Goal: Task Accomplishment & Management: Manage account settings

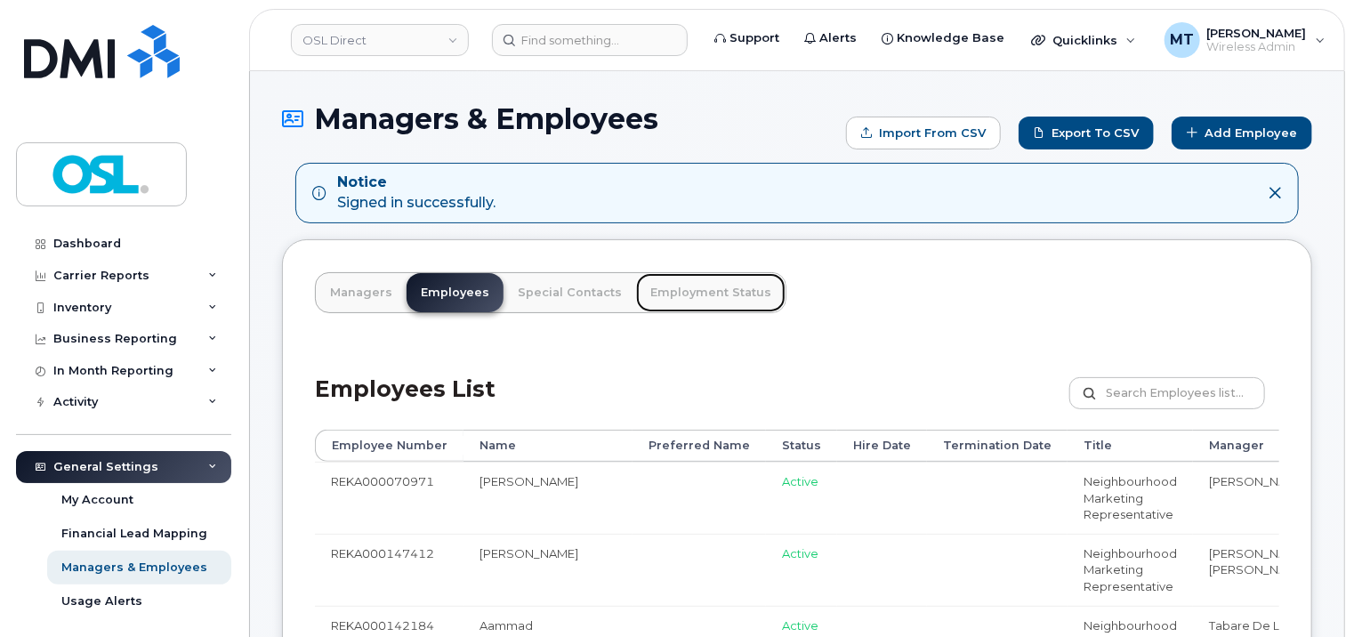
click at [666, 296] on link "Employment Status" at bounding box center [710, 292] width 149 height 39
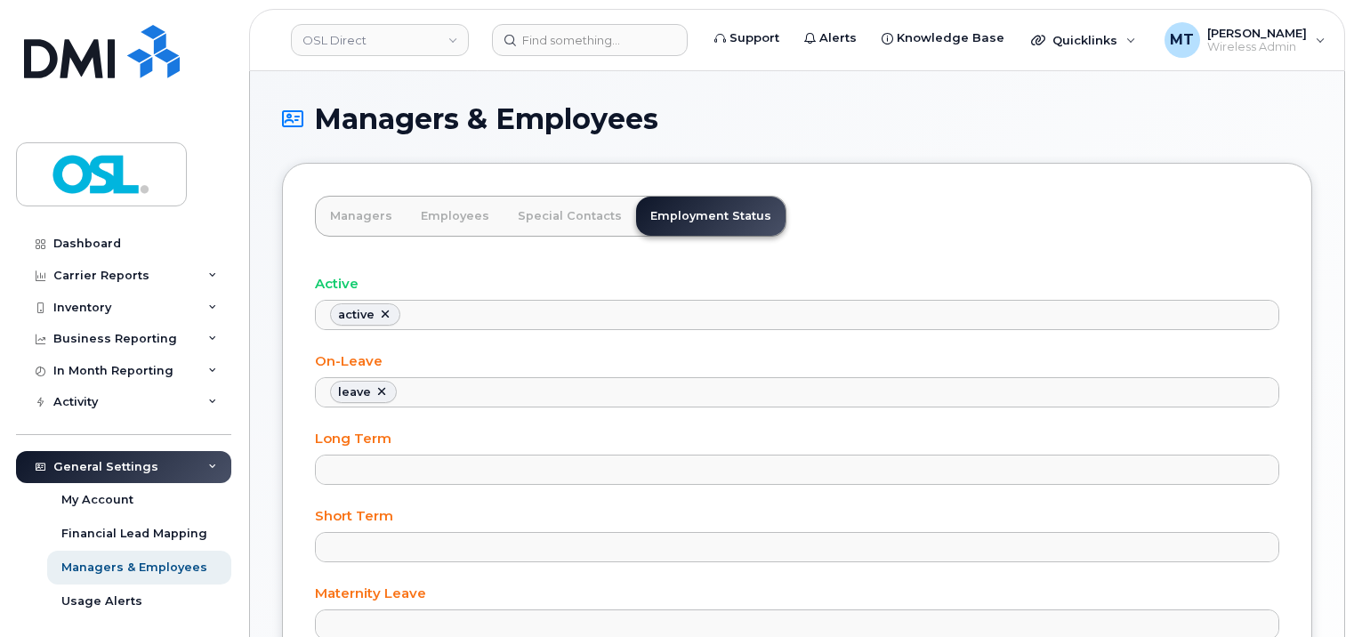
select select "leave"
select select
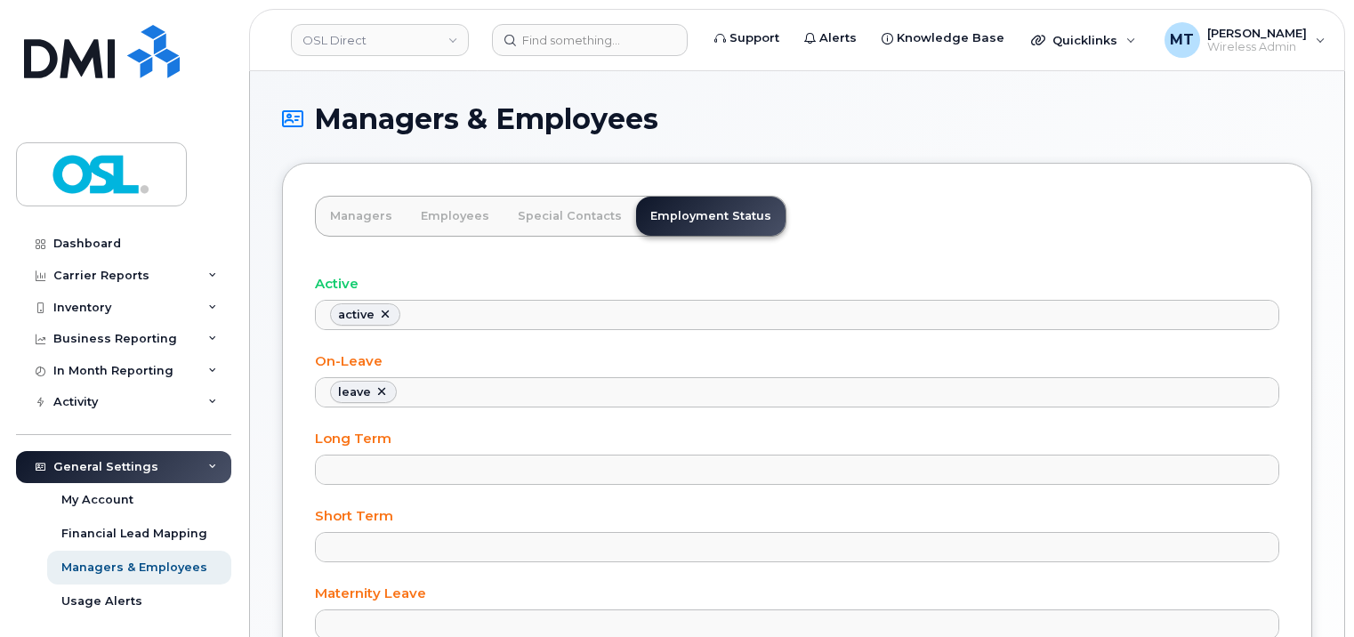
select select
click at [577, 40] on input at bounding box center [590, 40] width 196 height 32
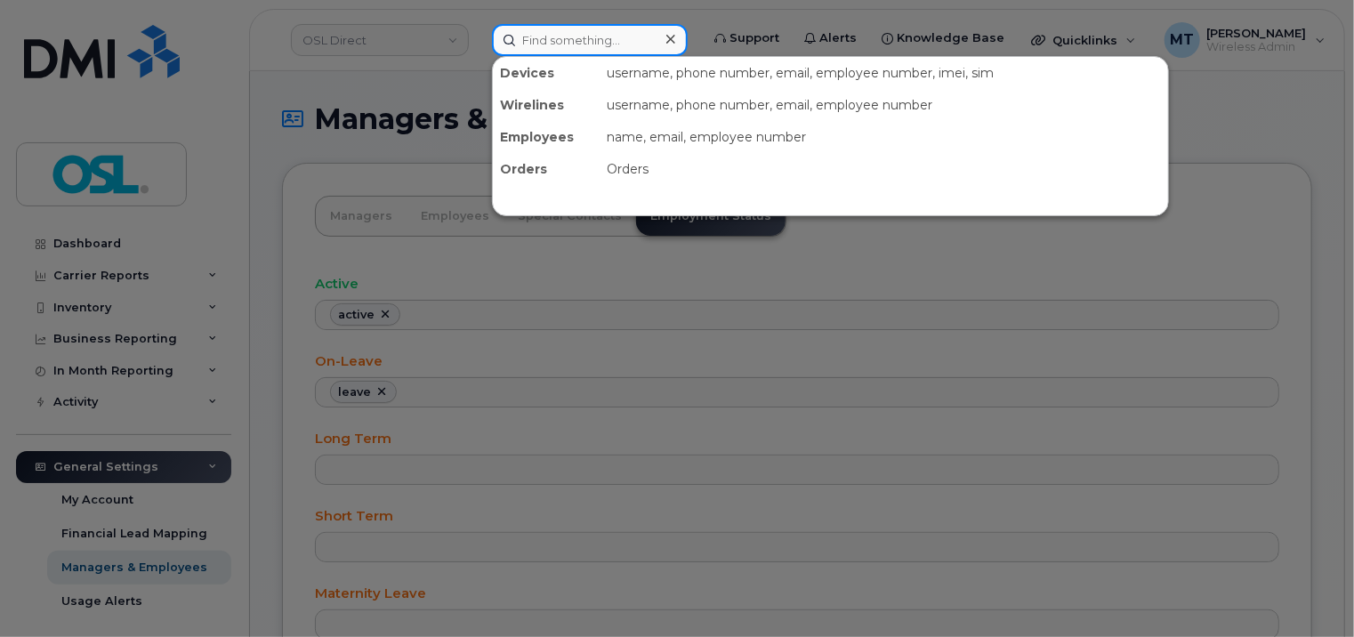
paste input "[PERSON_NAME]"
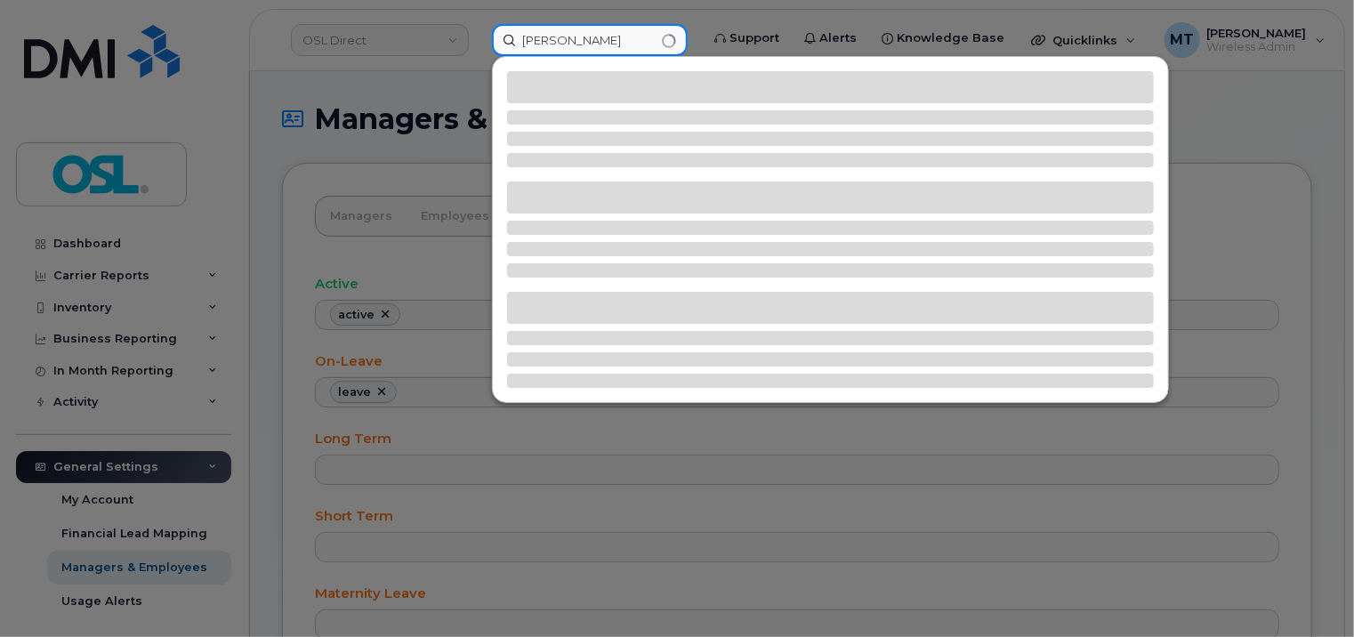
type input "[PERSON_NAME]"
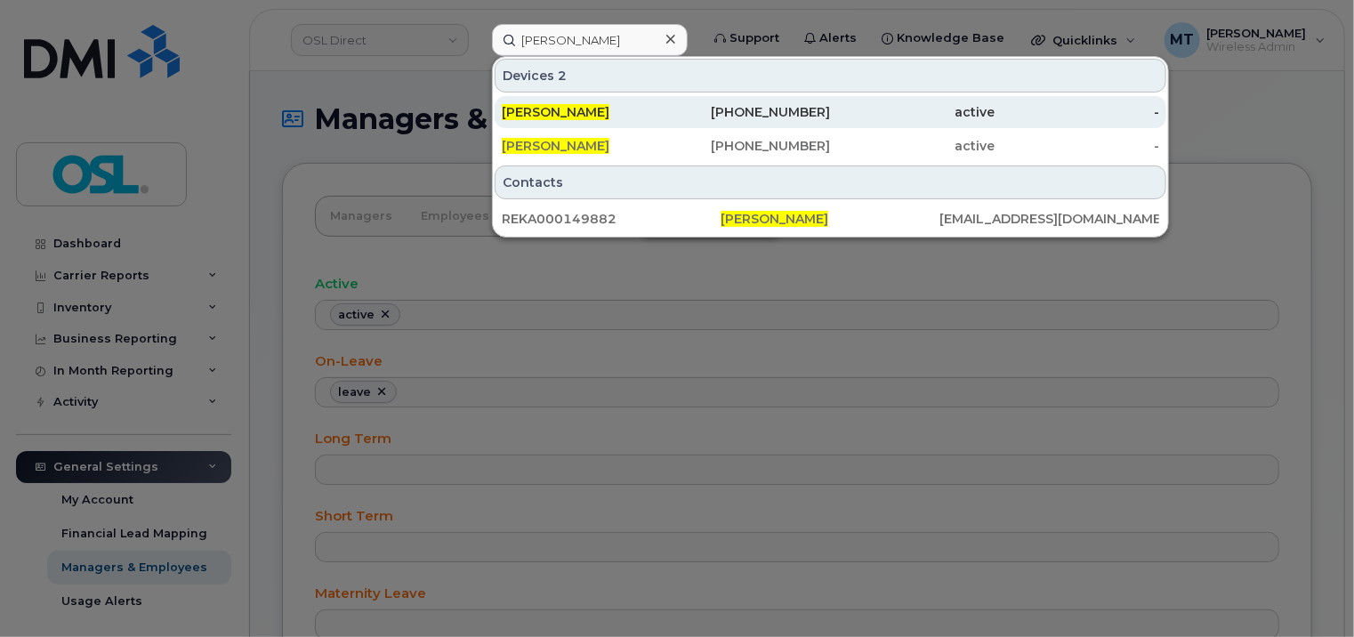
scroll to position [0, 0]
click at [609, 113] on span "[PERSON_NAME]" at bounding box center [556, 112] width 108 height 16
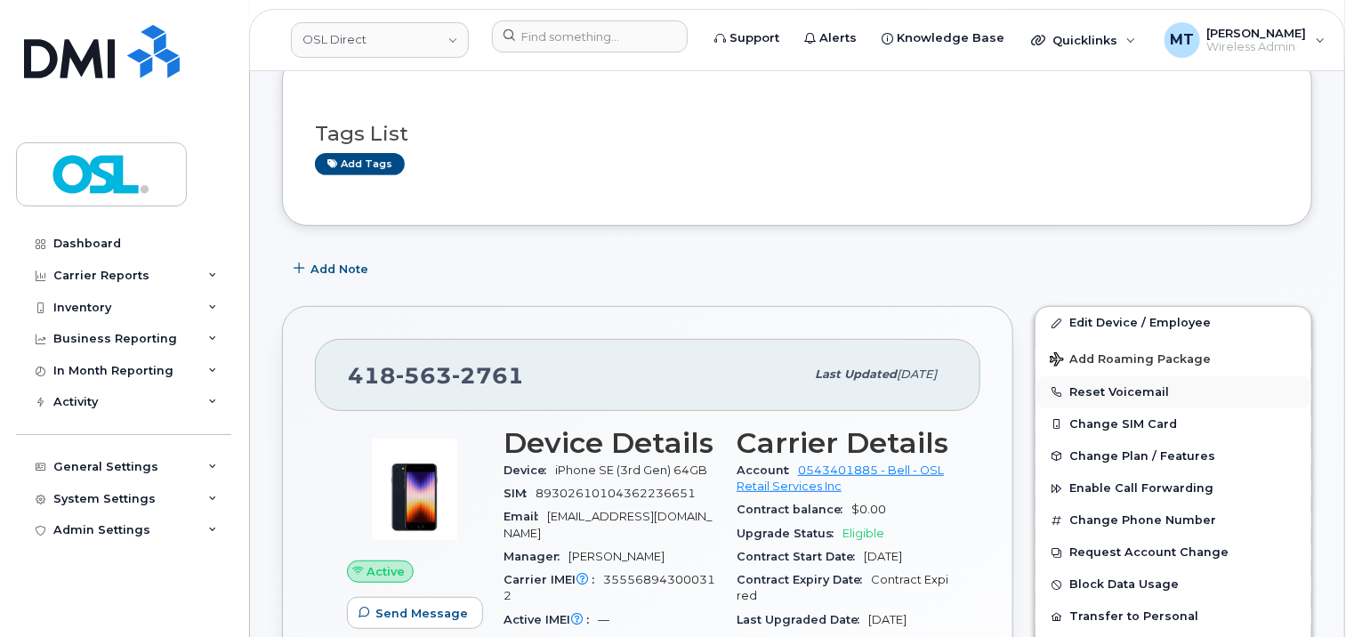
scroll to position [267, 0]
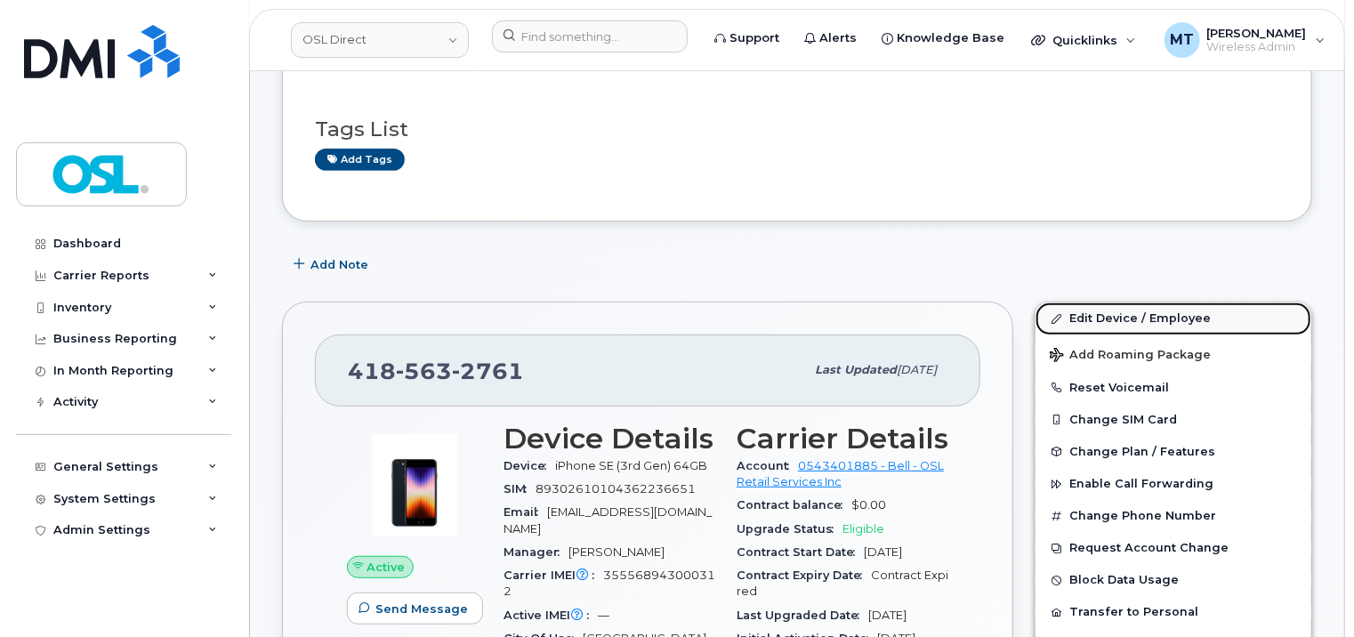
click at [1101, 315] on link "Edit Device / Employee" at bounding box center [1174, 318] width 276 height 32
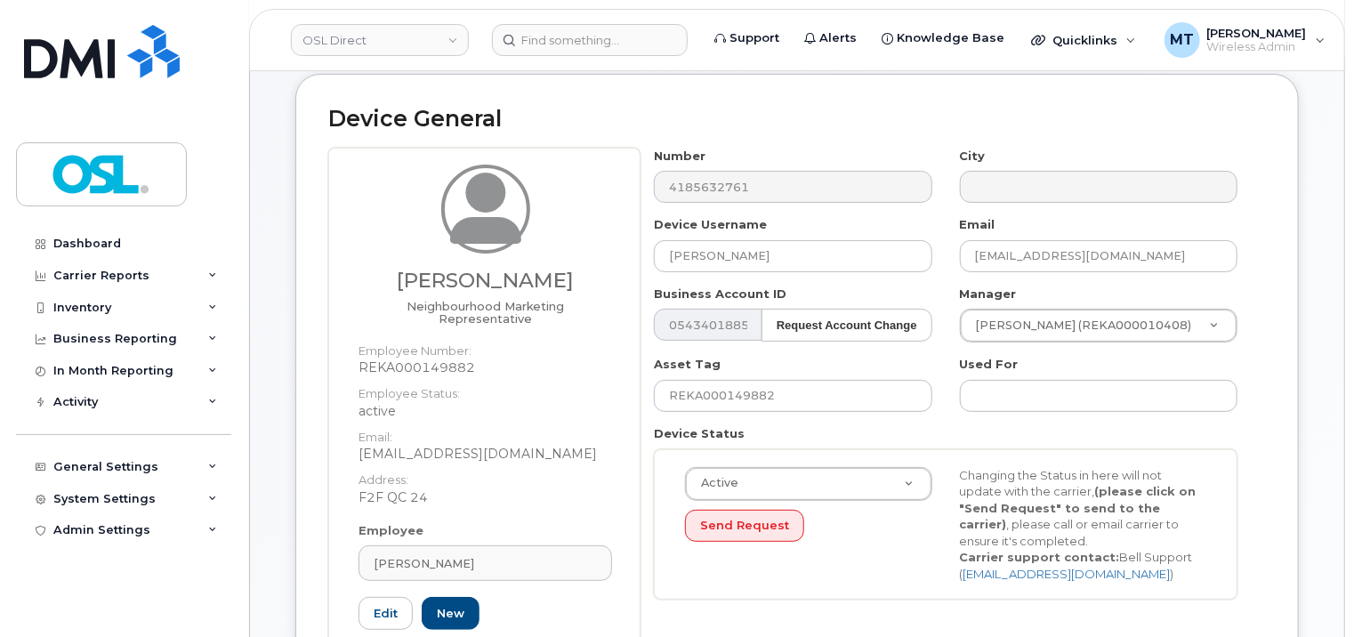
scroll to position [534, 0]
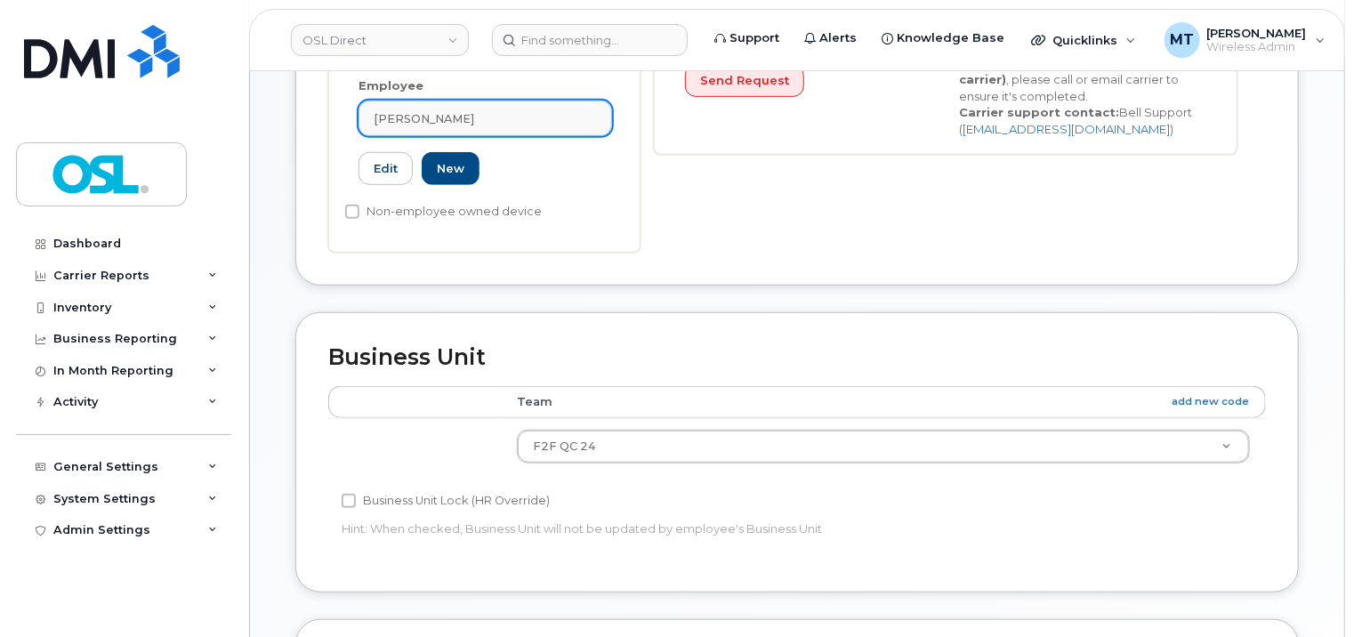
click at [474, 127] on span "Diamand Zavan Wabo Tamo" at bounding box center [424, 118] width 101 height 17
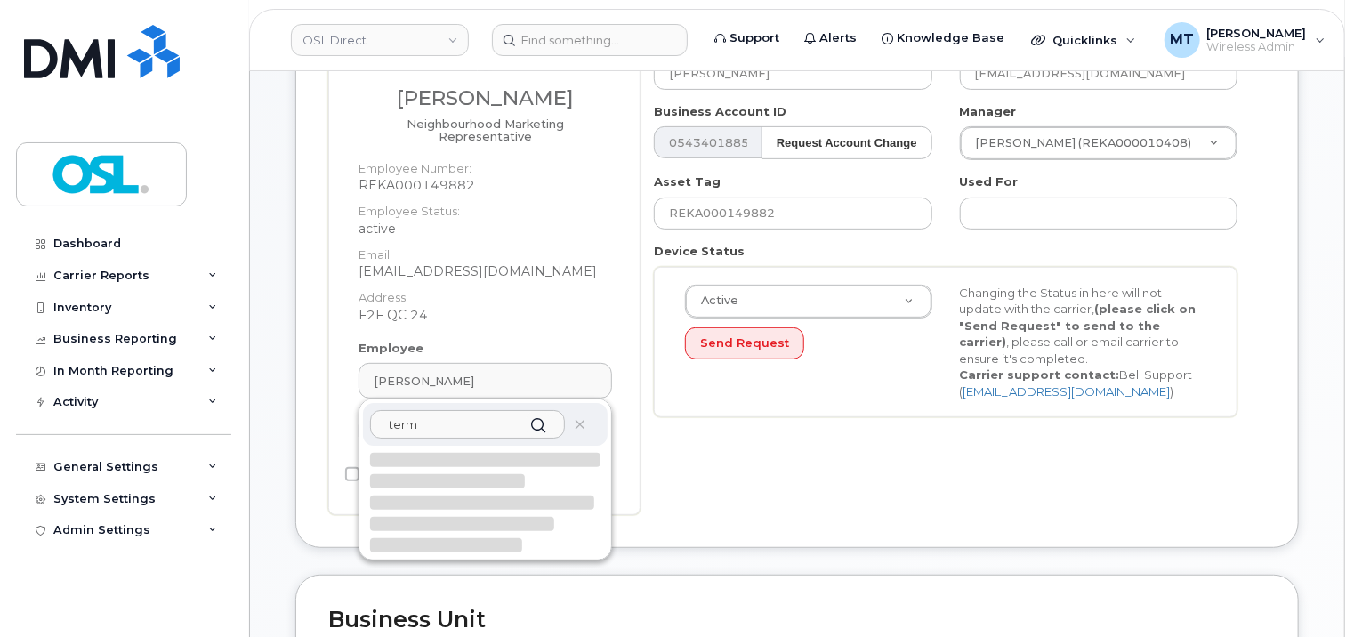
scroll to position [445, 0]
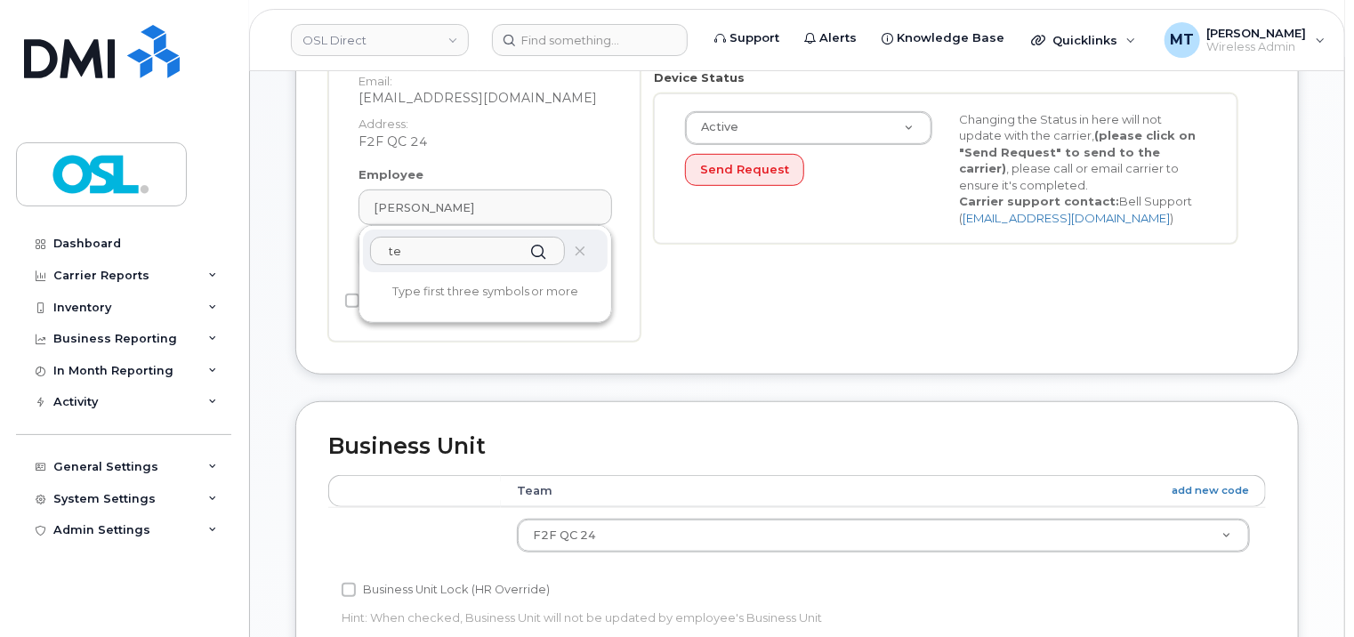
type input "t"
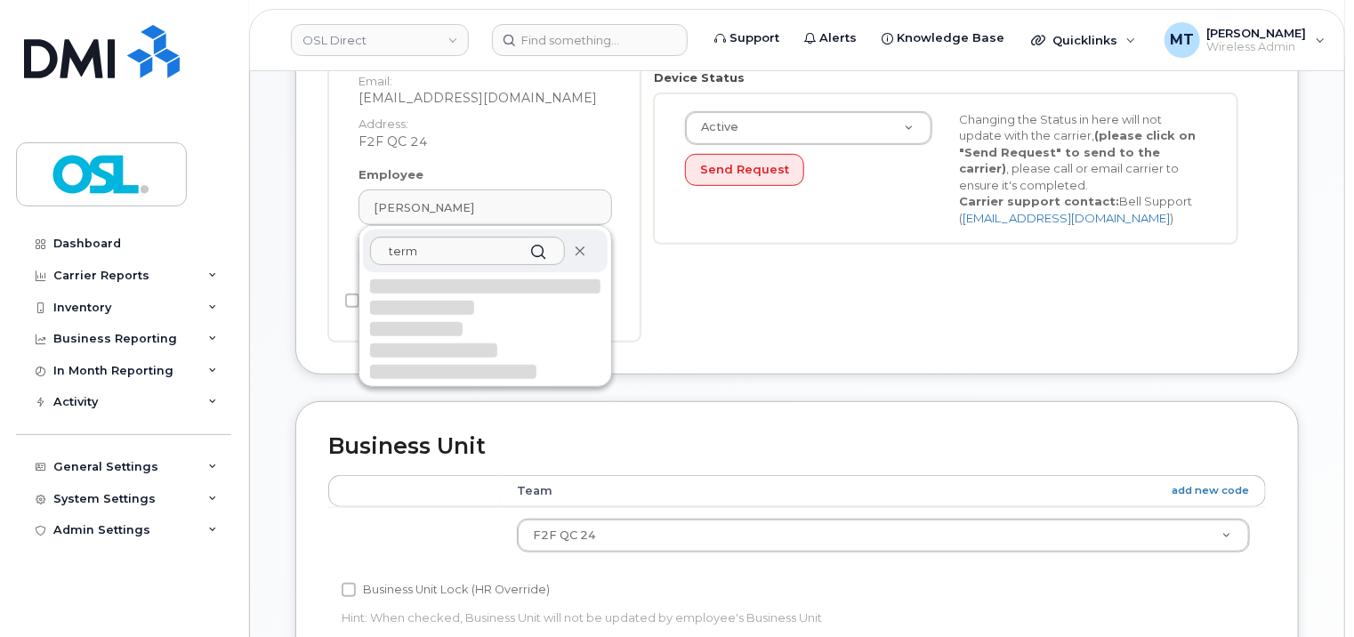
click at [577, 255] on icon at bounding box center [581, 252] width 12 height 12
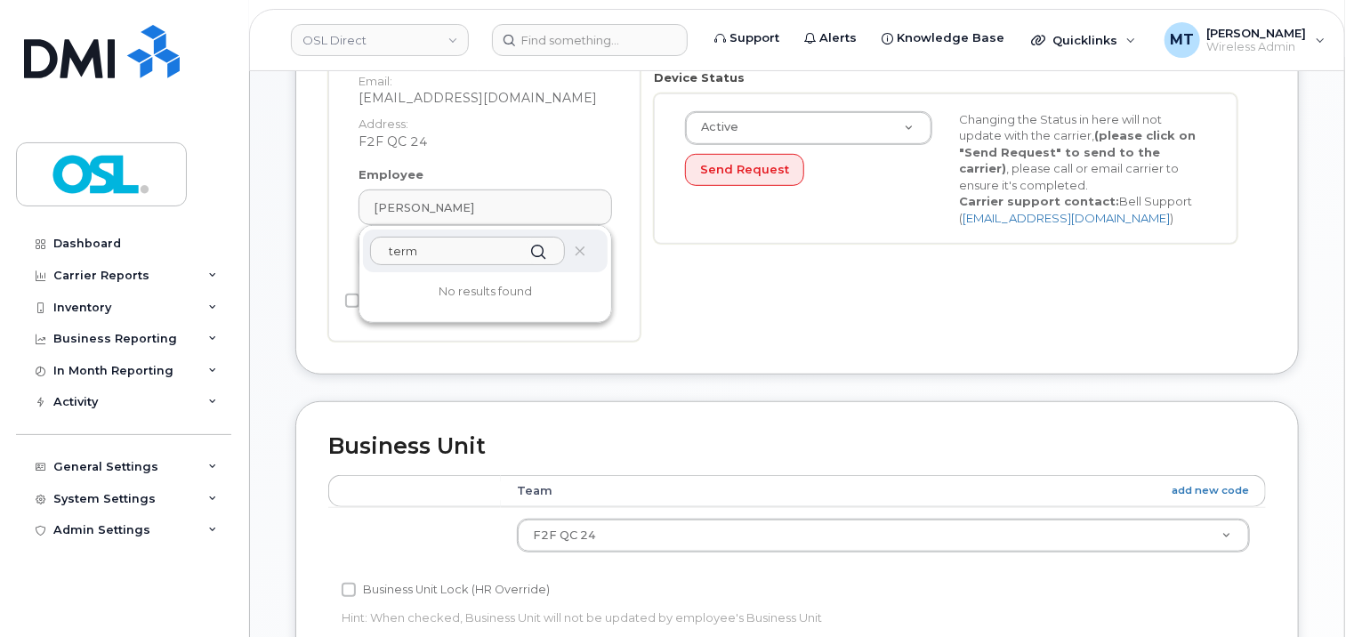
click at [498, 260] on input "term" at bounding box center [467, 251] width 195 height 28
type input "t"
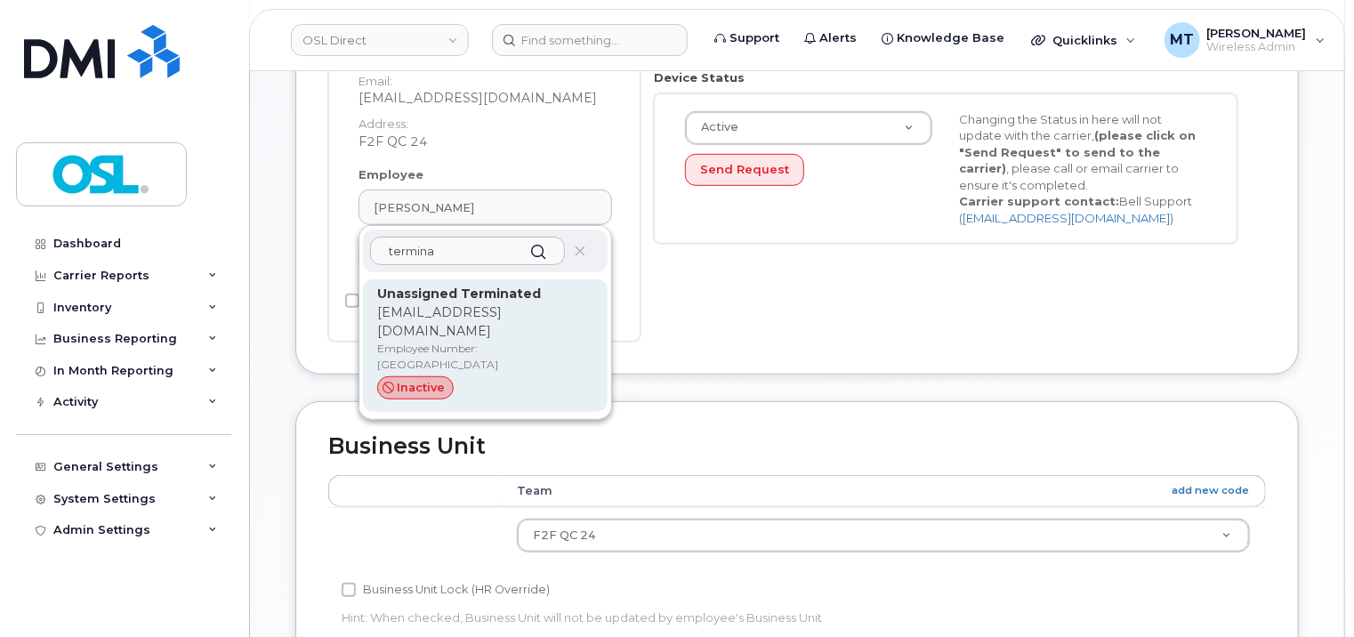
type input "termina"
click at [493, 302] on strong "Unassigned Terminated" at bounding box center [459, 294] width 164 height 16
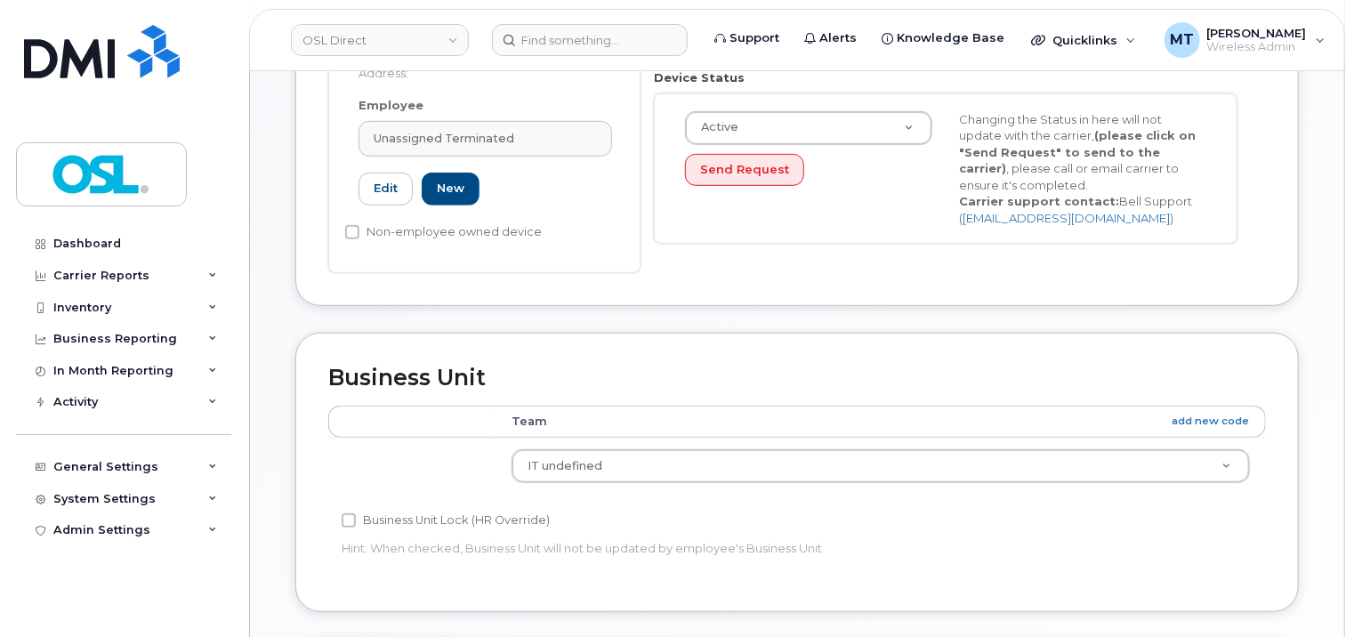
type input "UT"
type input "Unassigned Terminated"
type input "support_2@osldirect.com"
type input "4117510"
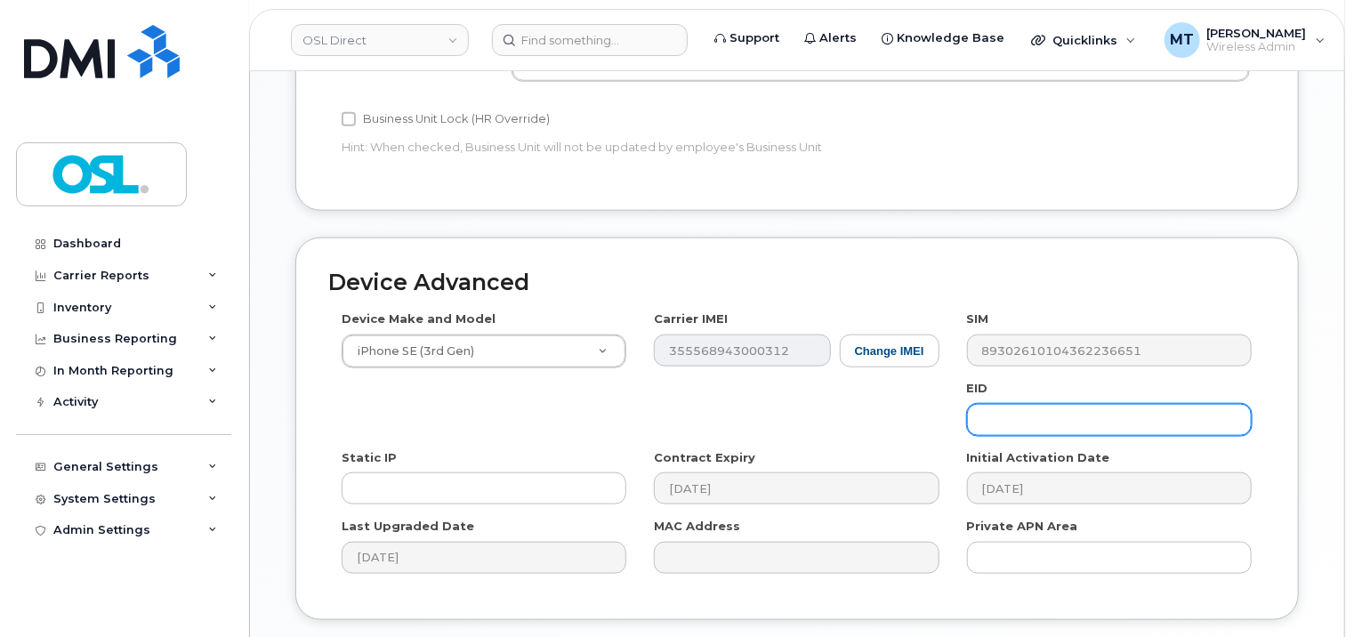
scroll to position [973, 0]
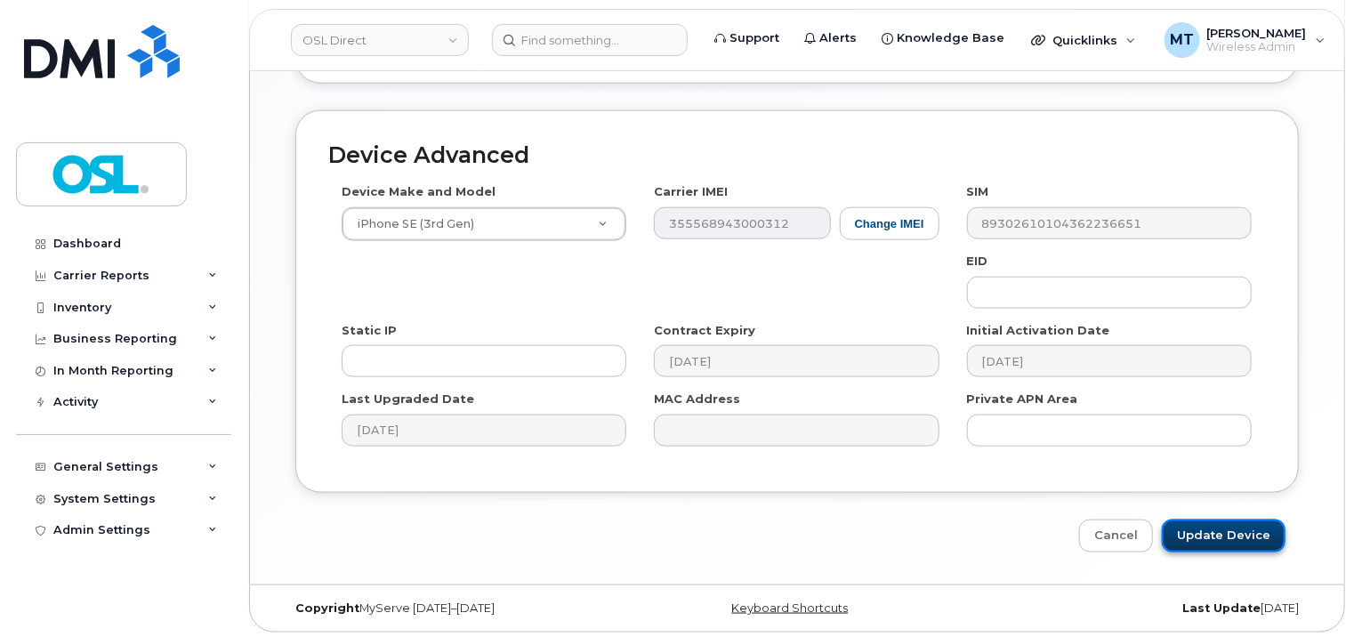
click at [1206, 526] on input "Update Device" at bounding box center [1224, 536] width 124 height 33
type input "Saving..."
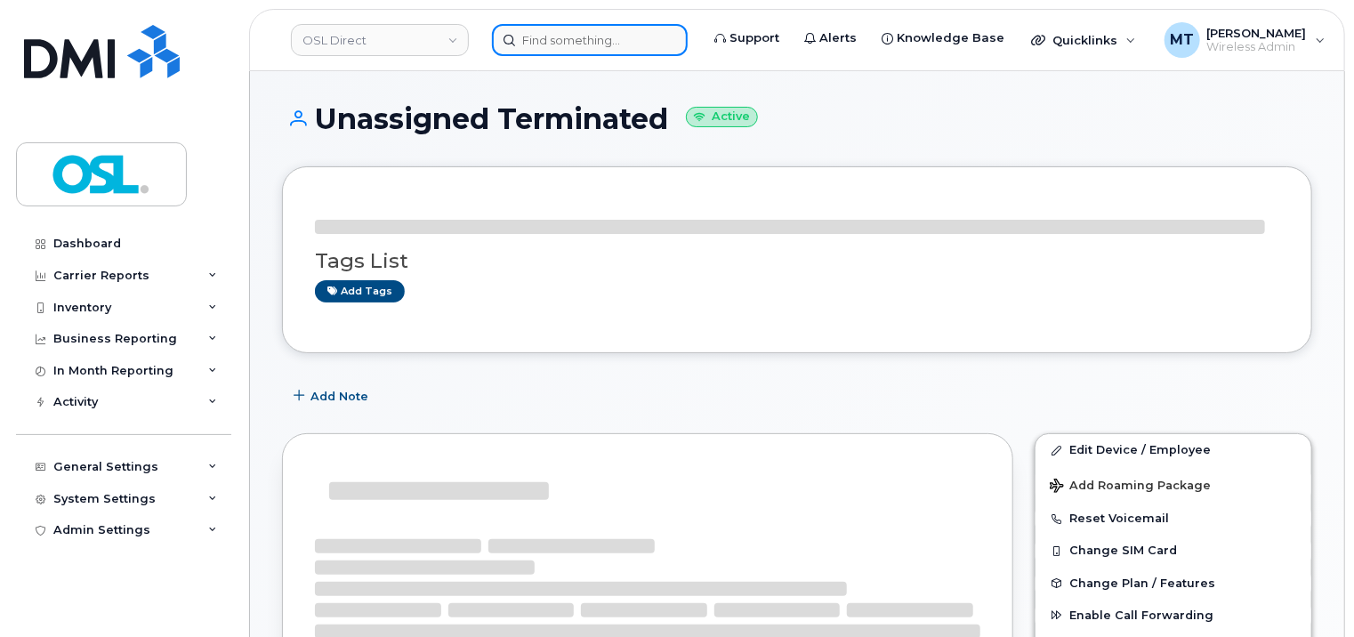
click at [591, 46] on input at bounding box center [590, 40] width 196 height 32
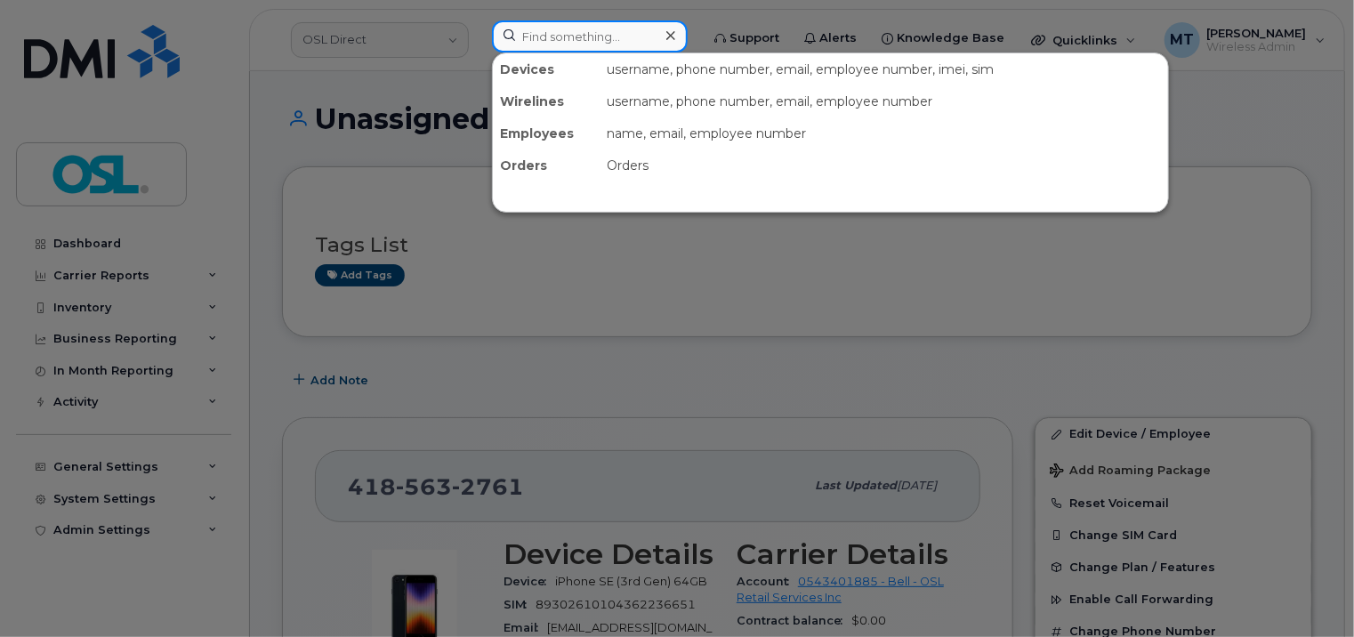
paste input "[PERSON_NAME]"
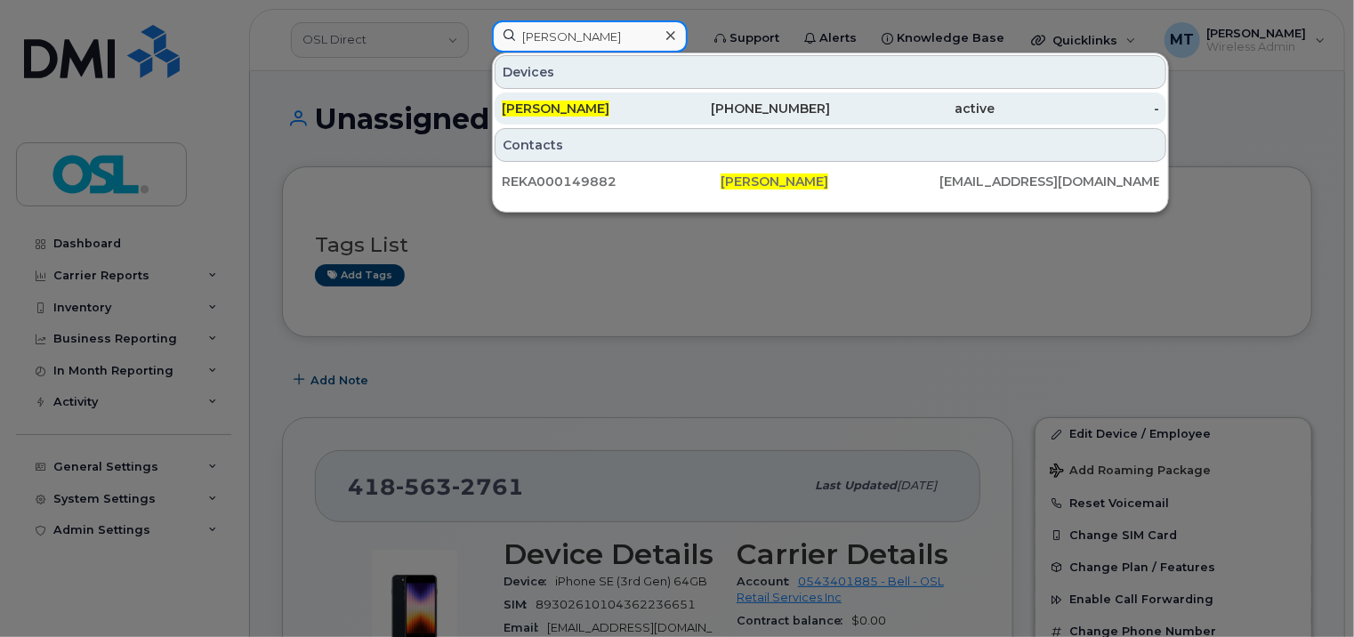
type input "[PERSON_NAME]"
click at [600, 106] on span "[PERSON_NAME]" at bounding box center [556, 109] width 108 height 16
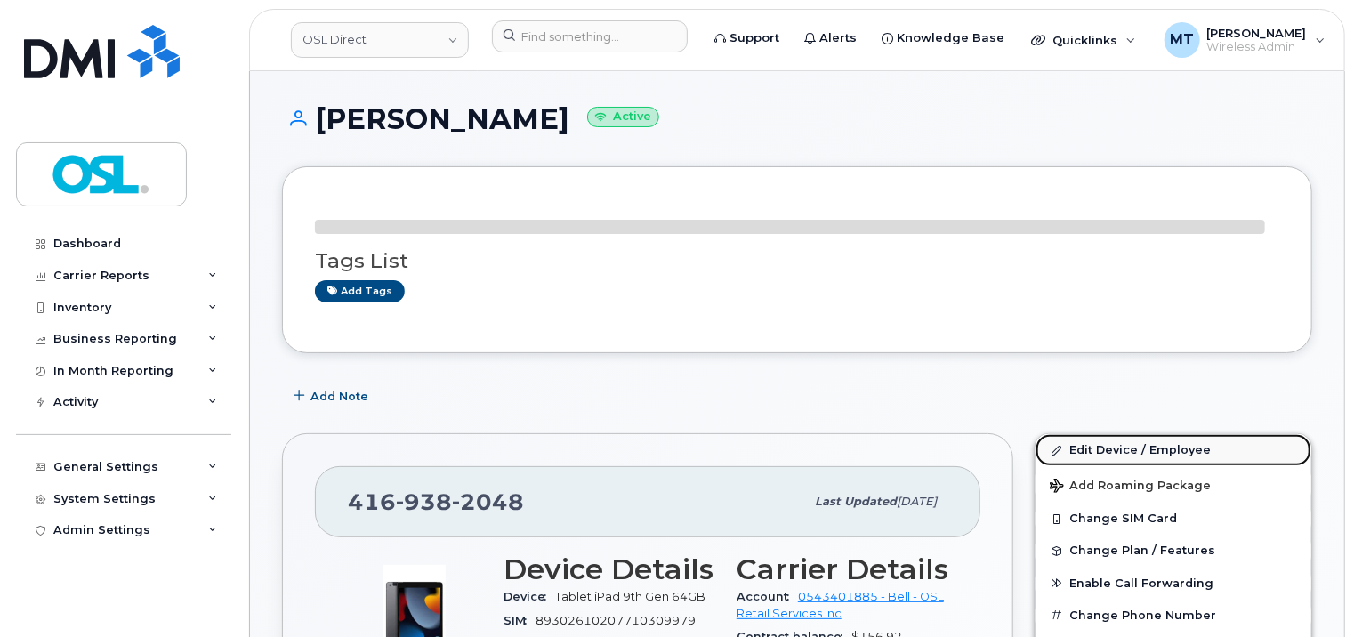
click at [1148, 439] on link "Edit Device / Employee" at bounding box center [1174, 450] width 276 height 32
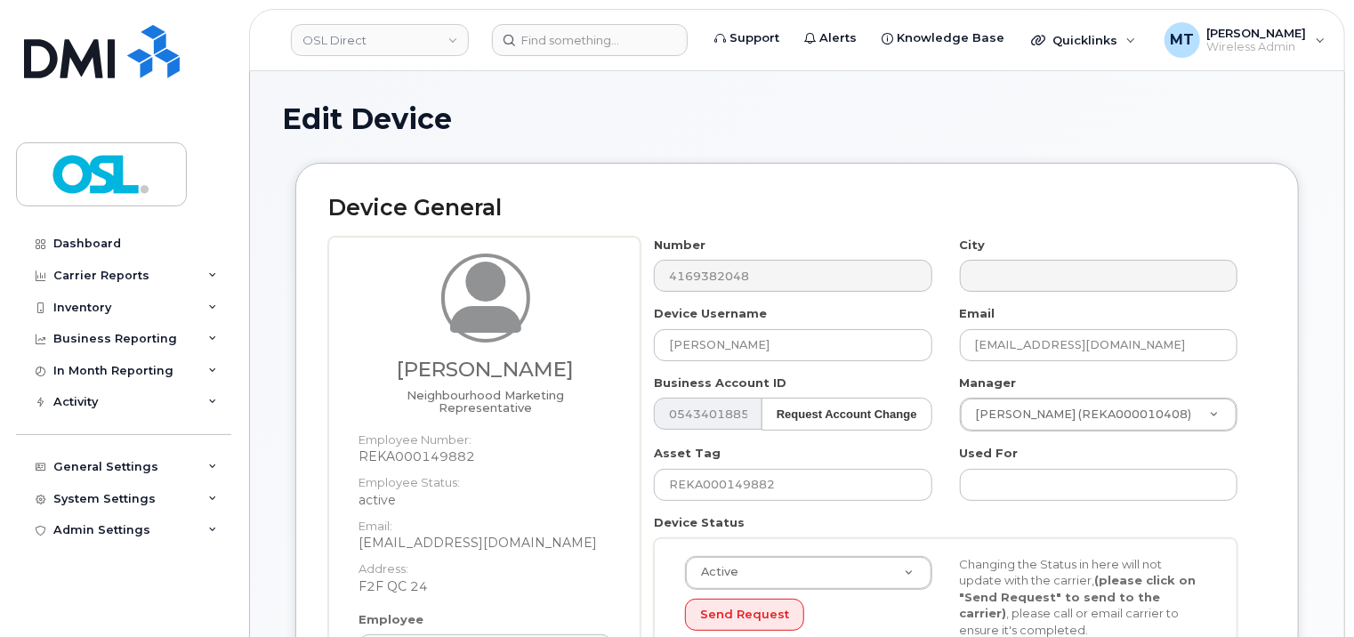
scroll to position [534, 0]
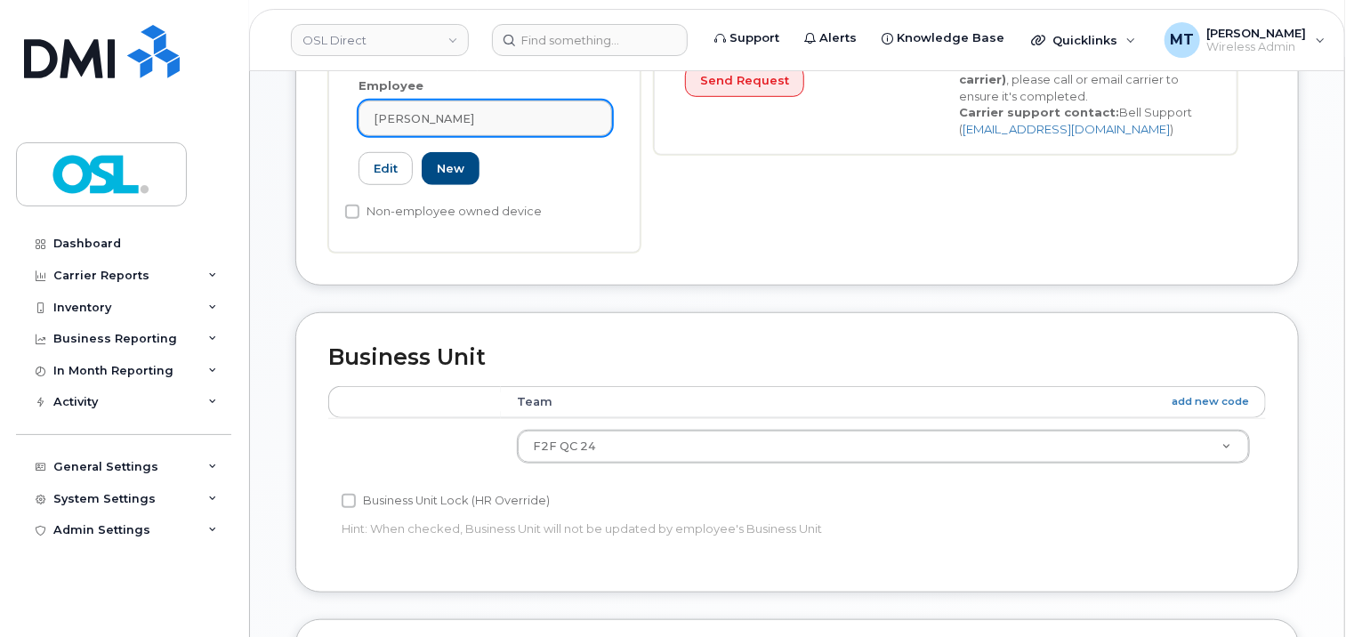
click at [445, 124] on span "[PERSON_NAME]" at bounding box center [424, 118] width 101 height 17
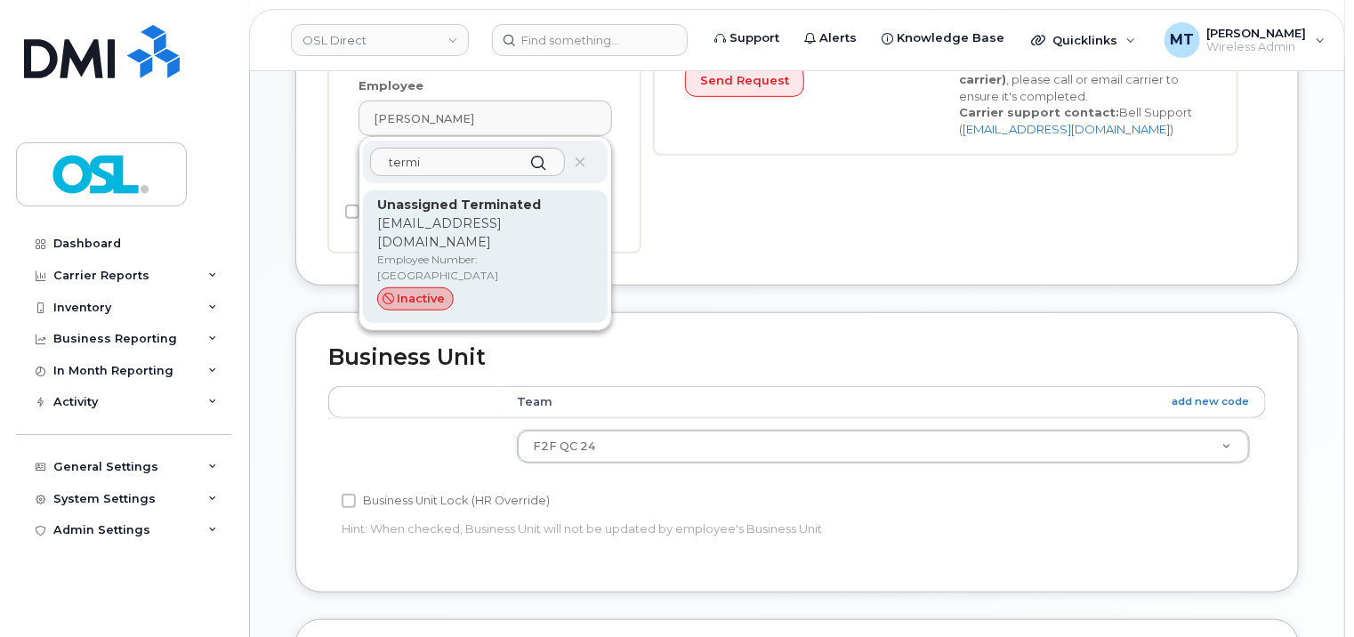
type input "termi"
click at [448, 228] on p "support_2@osldirect.com" at bounding box center [485, 232] width 216 height 37
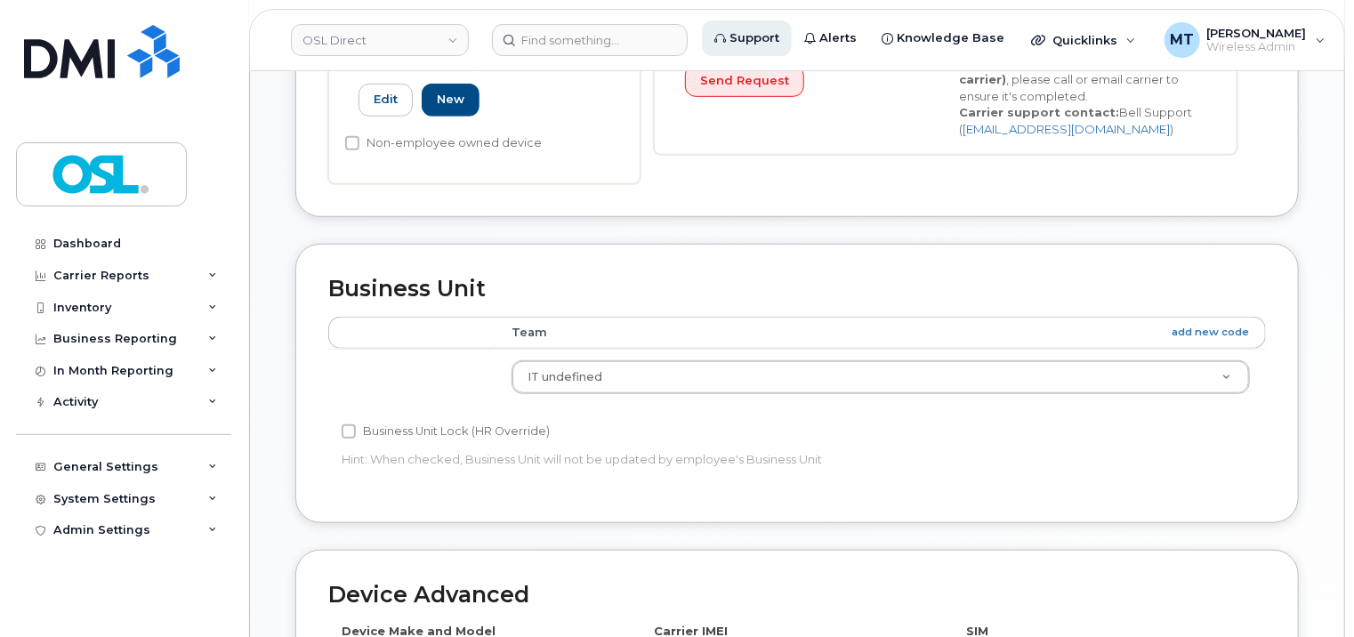
type input "UT"
type input "Unassigned Terminated"
type input "support_2@osldirect.com"
type input "4117510"
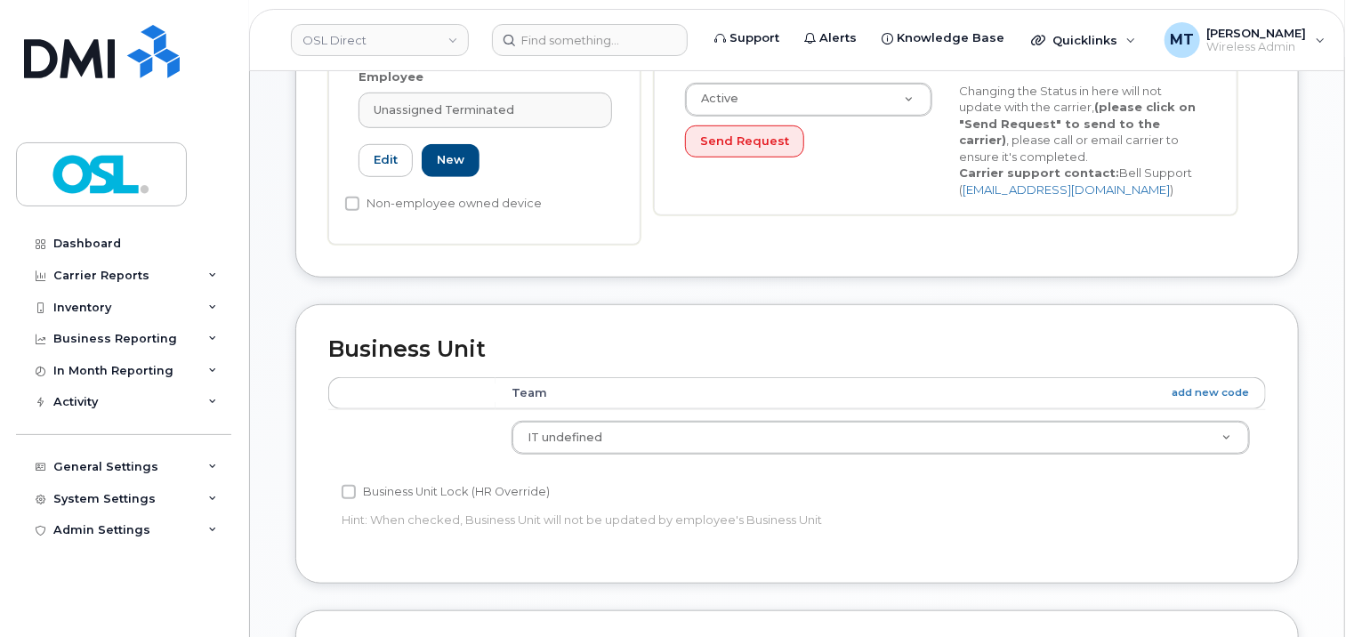
scroll to position [973, 0]
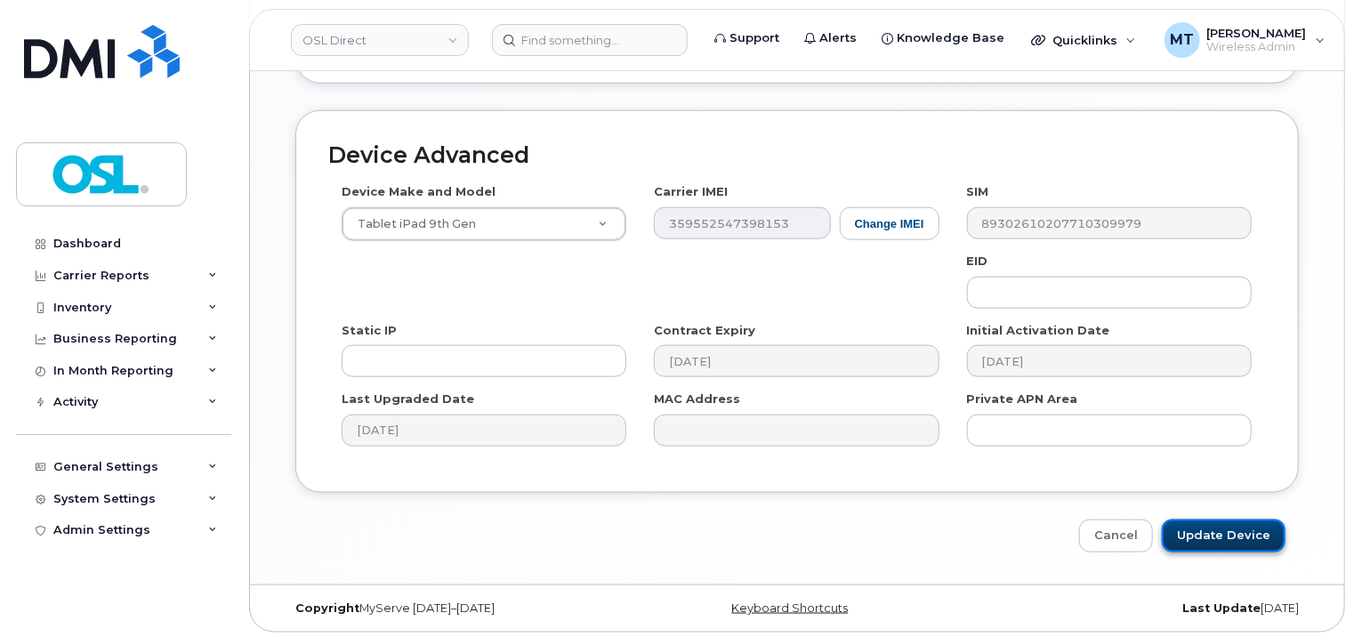
click at [1264, 534] on input "Update Device" at bounding box center [1224, 536] width 124 height 33
type input "Saving..."
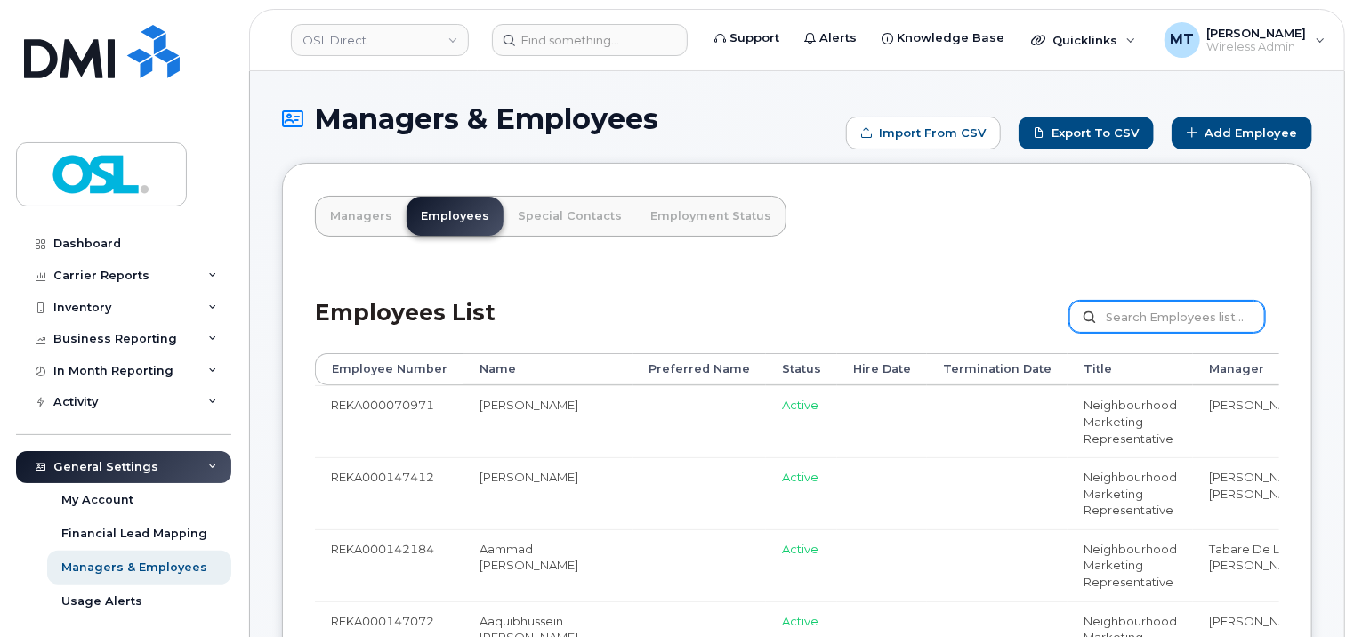
click at [1153, 302] on input "text" at bounding box center [1167, 317] width 196 height 32
paste input "[PERSON_NAME]"
type input "[PERSON_NAME]"
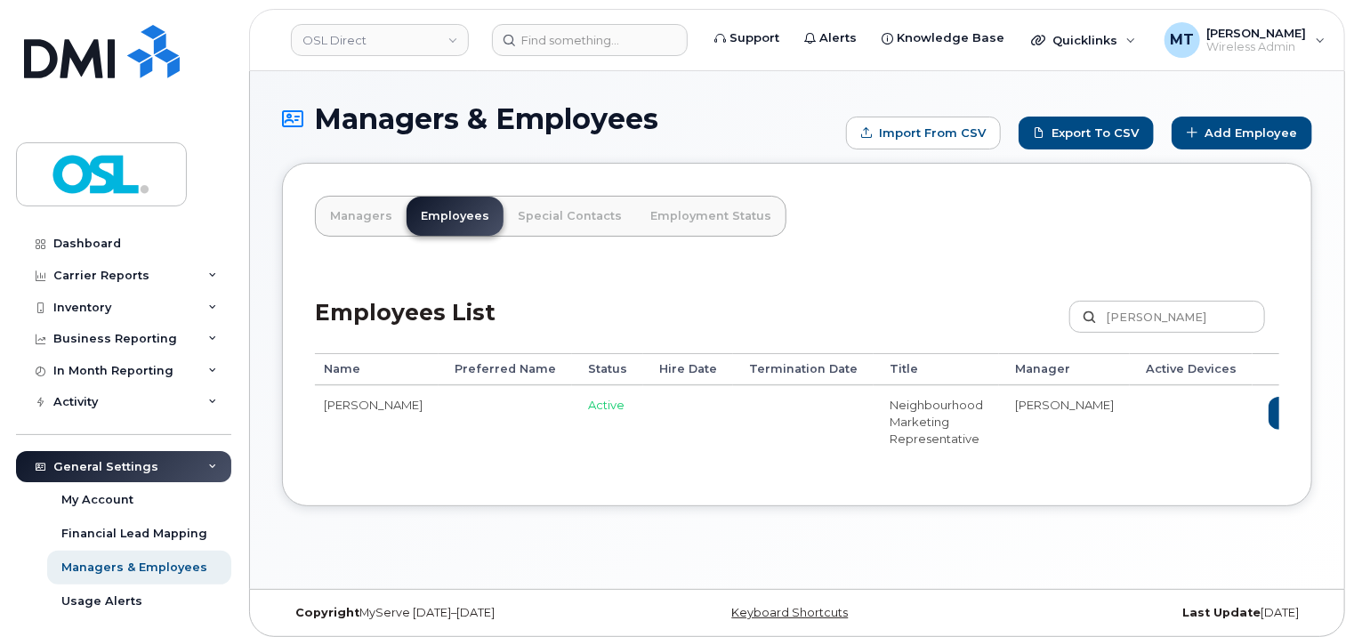
scroll to position [0, 203]
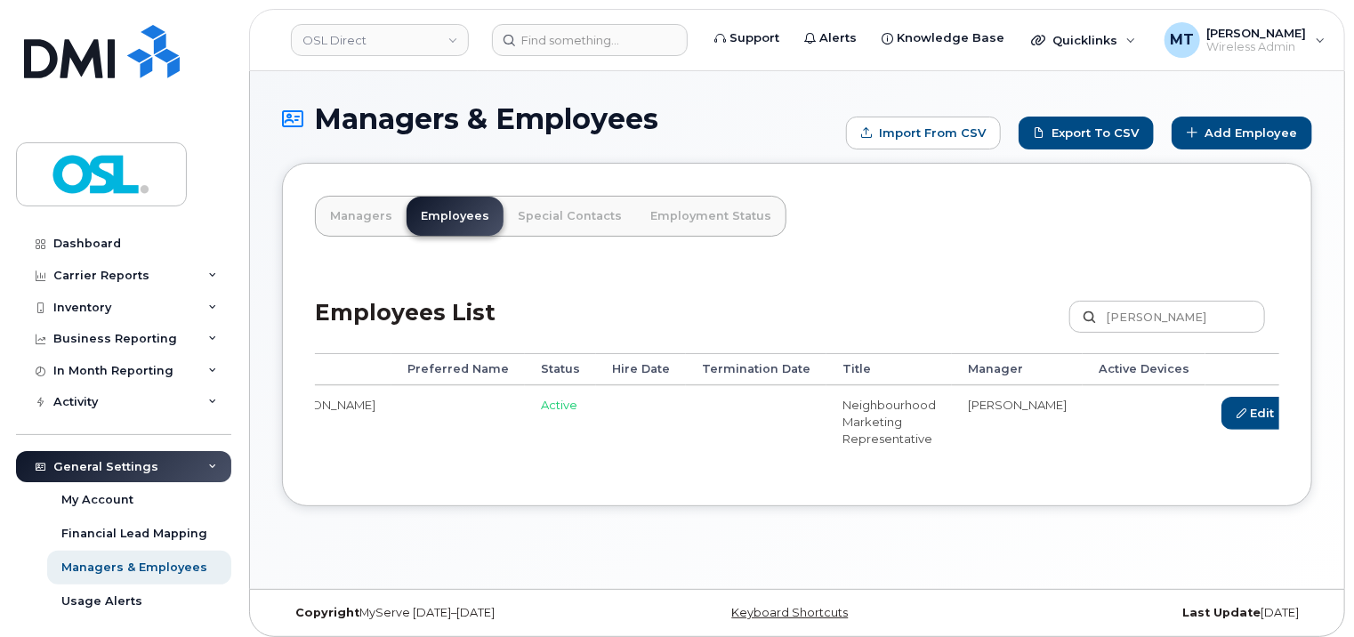
click at [1296, 427] on link "Delete" at bounding box center [1338, 413] width 85 height 33
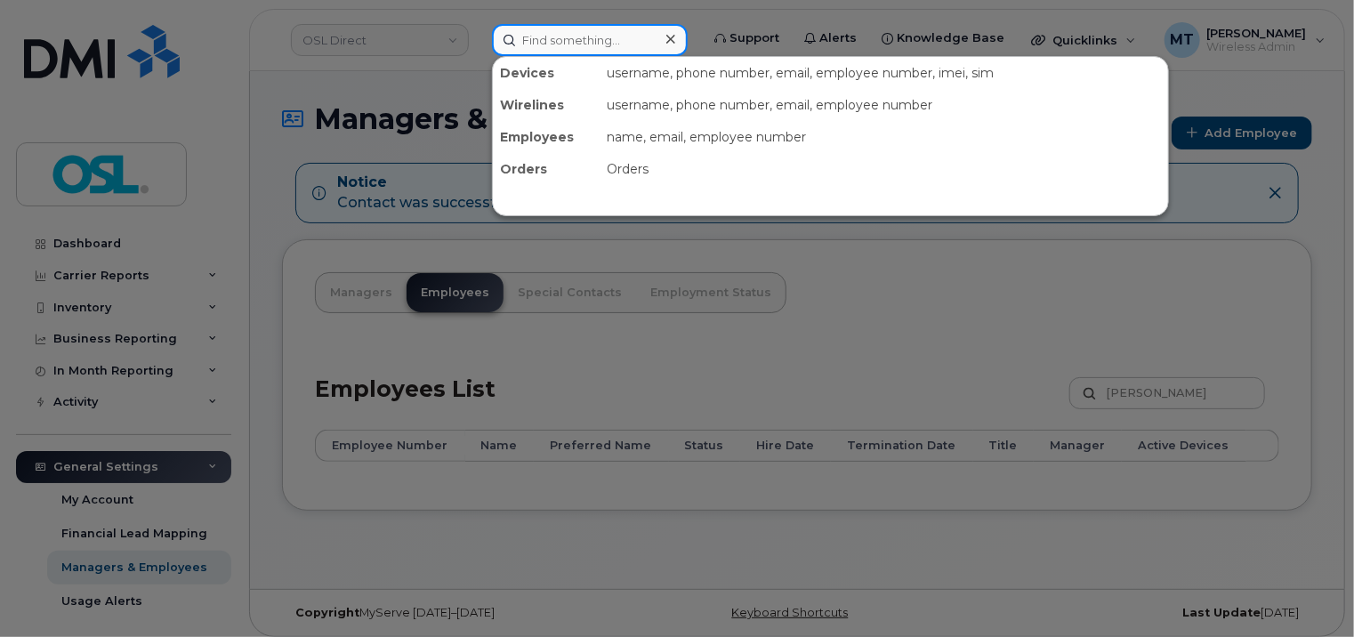
drag, startPoint x: 568, startPoint y: 28, endPoint x: 572, endPoint y: 43, distance: 14.9
click at [569, 39] on input at bounding box center [590, 40] width 196 height 32
type input "z"
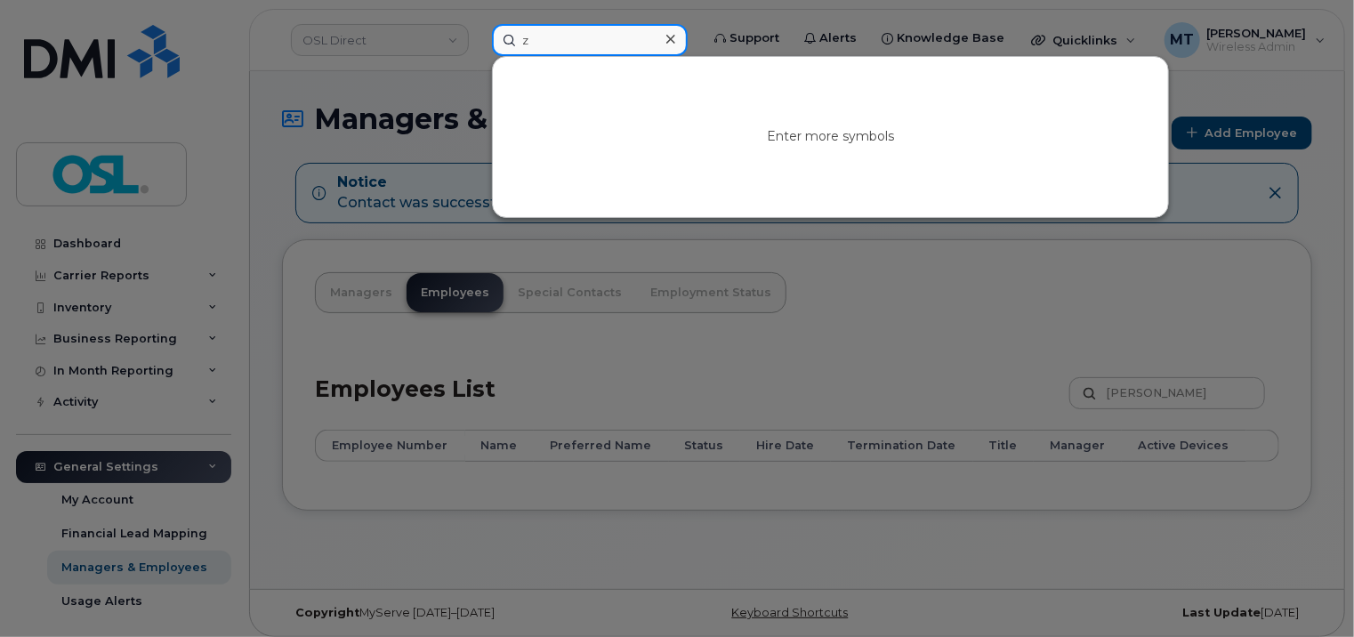
click at [604, 38] on input "z" at bounding box center [590, 40] width 196 height 32
paste input "Guy.Verret@osldirect.com"
type input "Guy.Verret@osldirect.com"
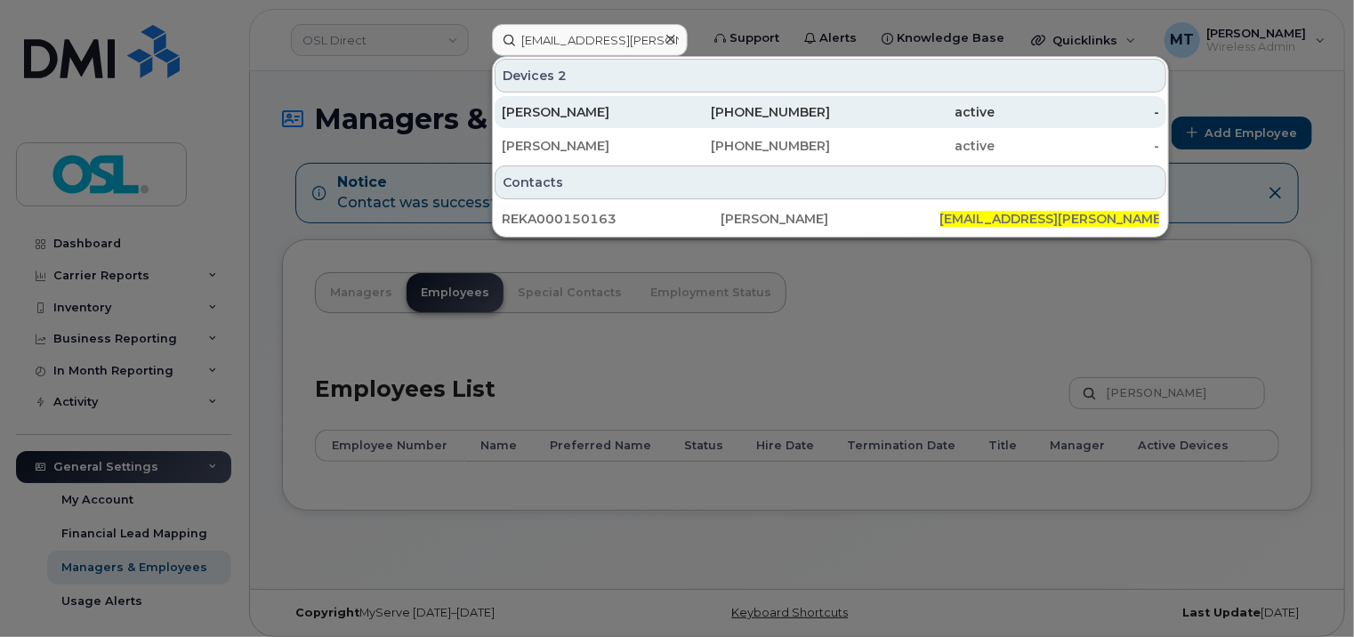
click at [601, 114] on div "[PERSON_NAME]" at bounding box center [584, 112] width 165 height 18
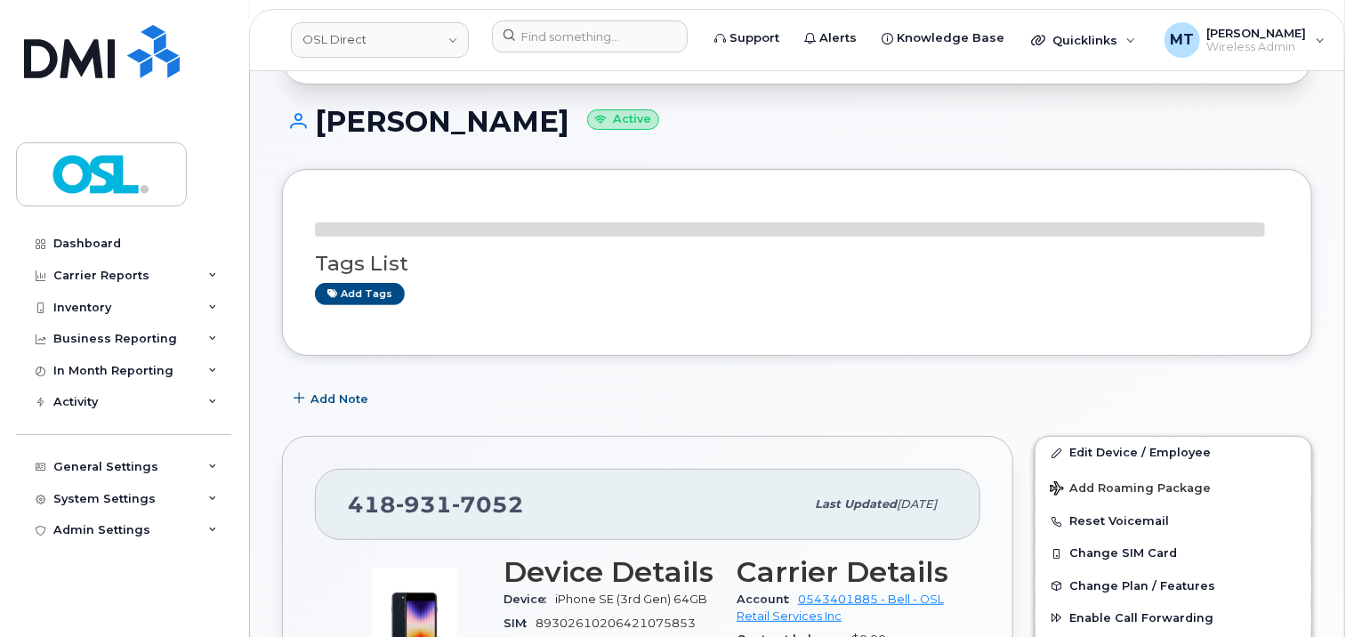
scroll to position [178, 0]
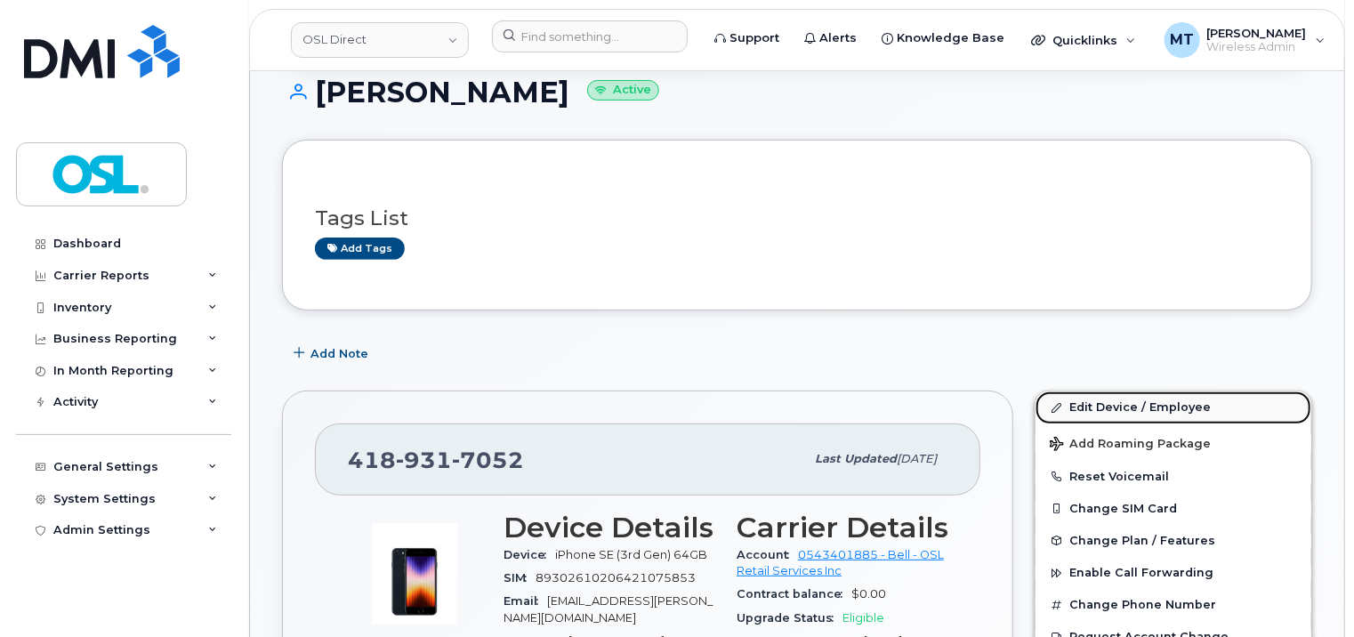
click at [1139, 407] on link "Edit Device / Employee" at bounding box center [1174, 407] width 276 height 32
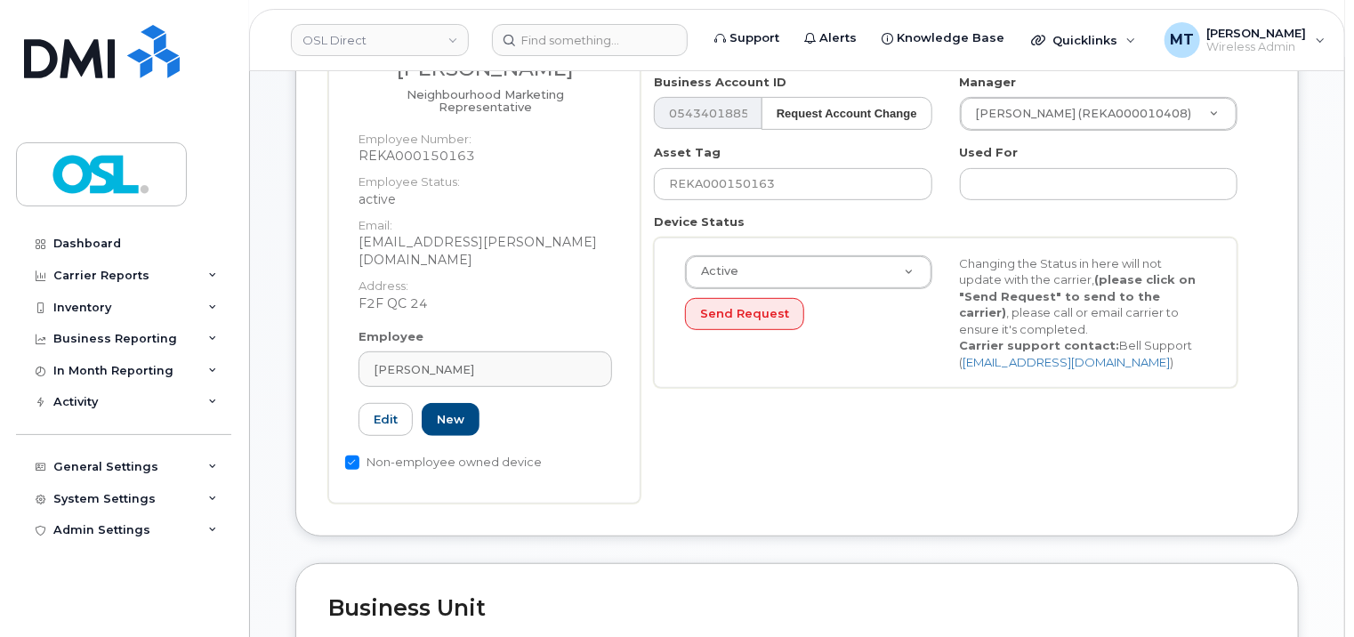
scroll to position [534, 0]
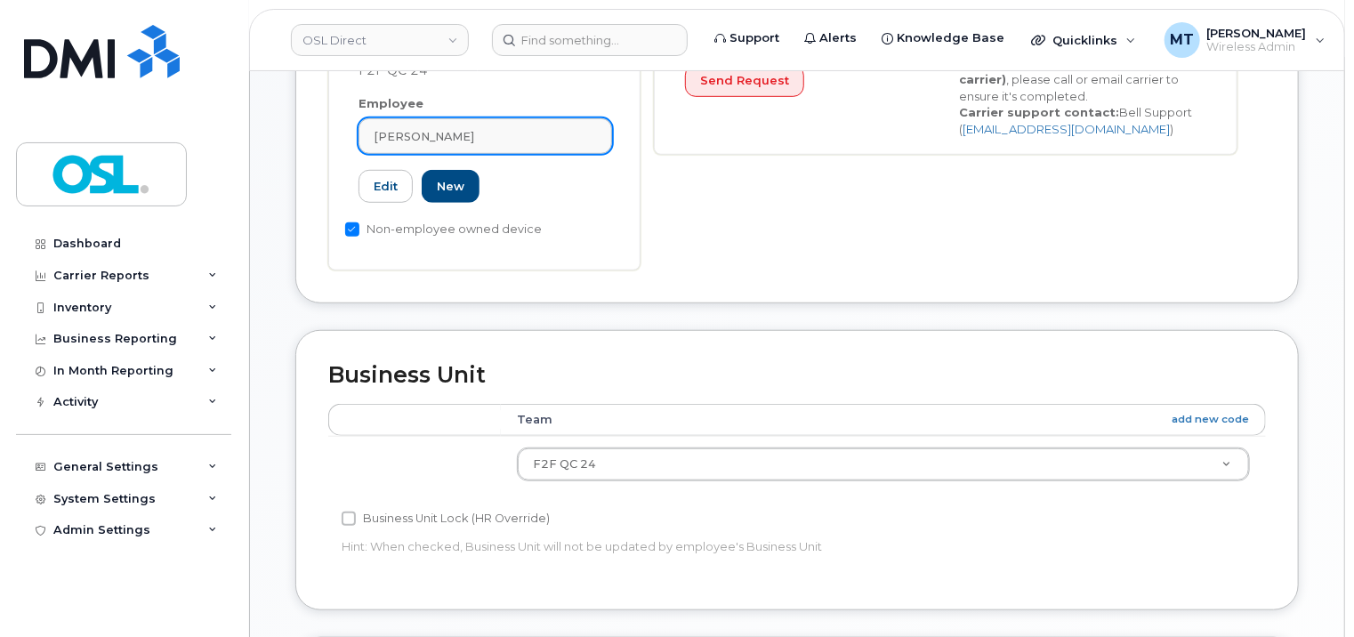
click at [505, 128] on div "[PERSON_NAME]" at bounding box center [485, 136] width 223 height 17
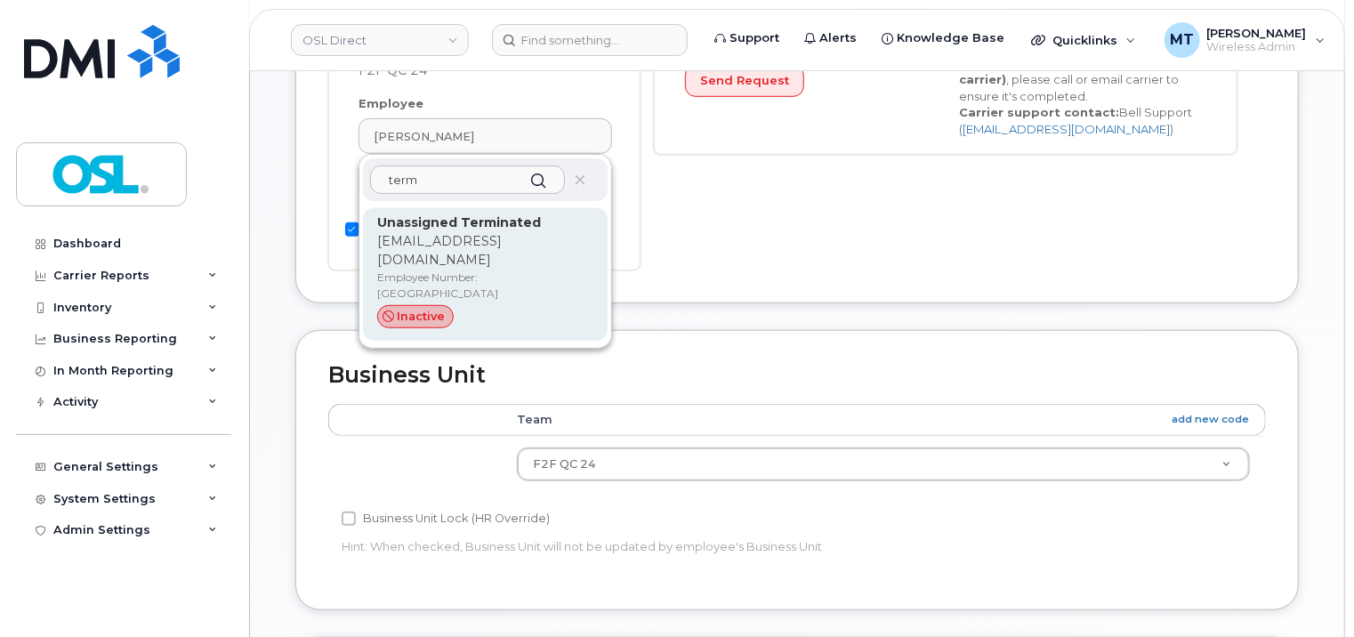
type input "term"
click at [494, 214] on p "Unassigned Terminated" at bounding box center [485, 223] width 216 height 19
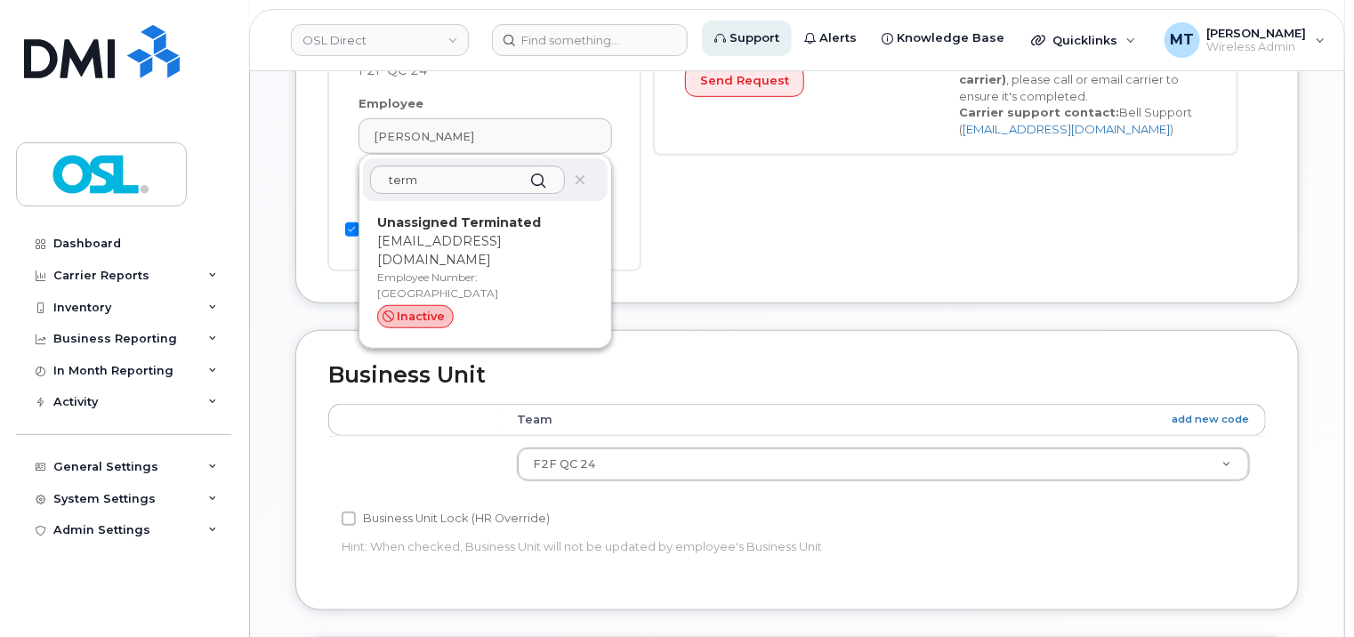
type input "UT"
type input "Unassigned Terminated"
type input "[EMAIL_ADDRESS][DOMAIN_NAME]"
type input "4117510"
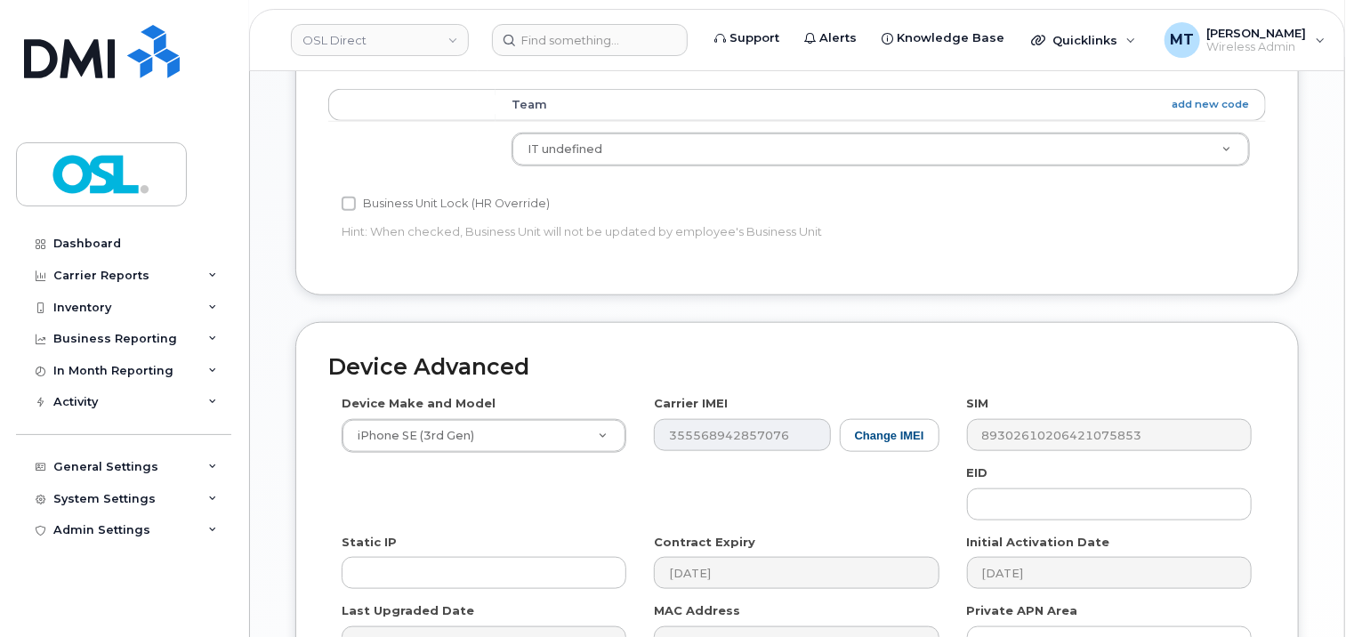
scroll to position [973, 0]
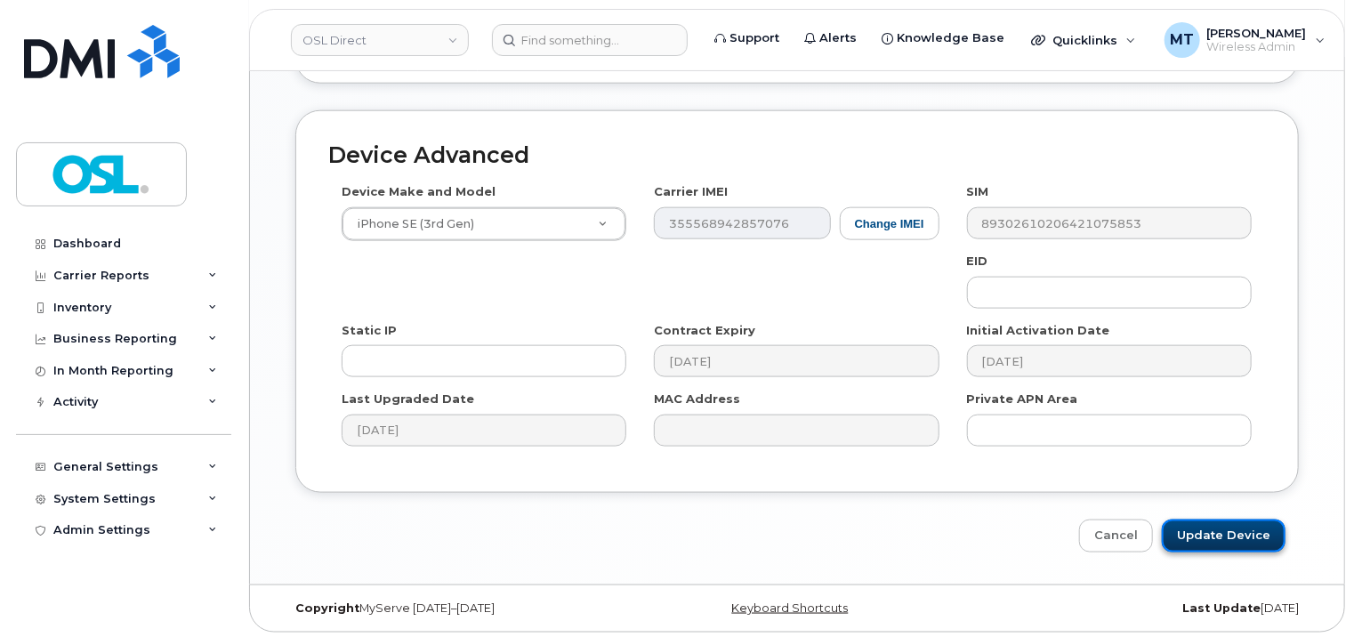
click at [1215, 541] on input "Update Device" at bounding box center [1224, 536] width 124 height 33
type input "Saving..."
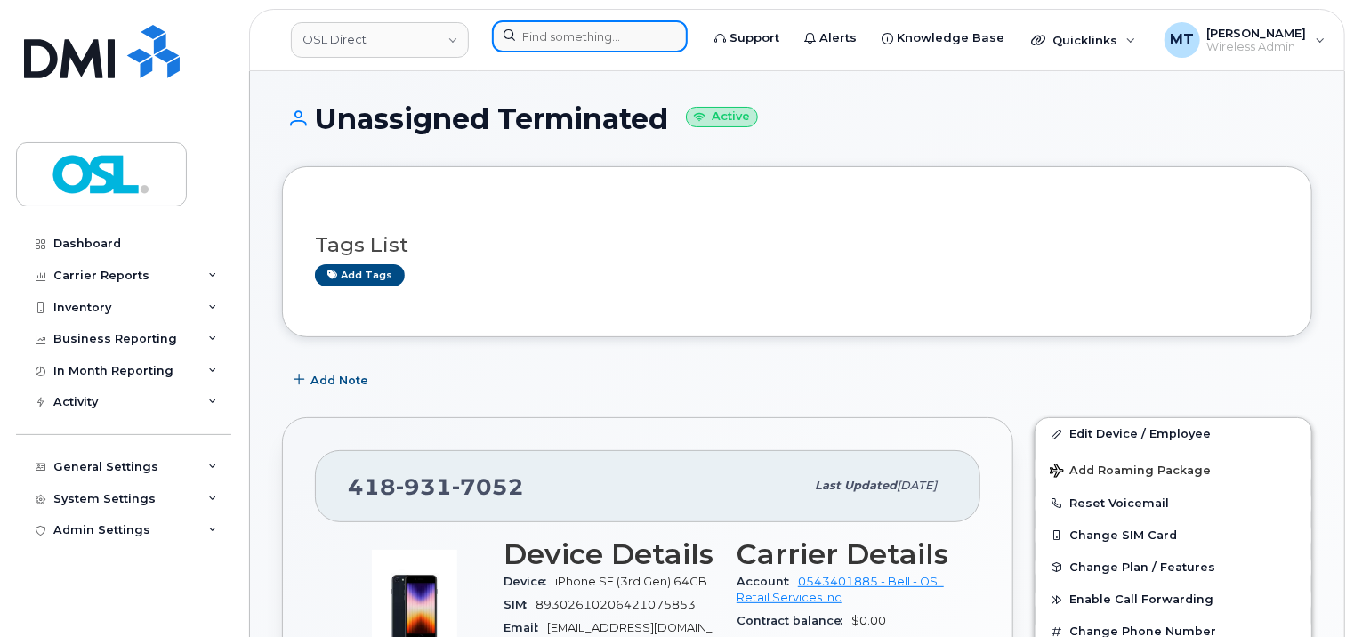
click at [615, 36] on input at bounding box center [590, 36] width 196 height 32
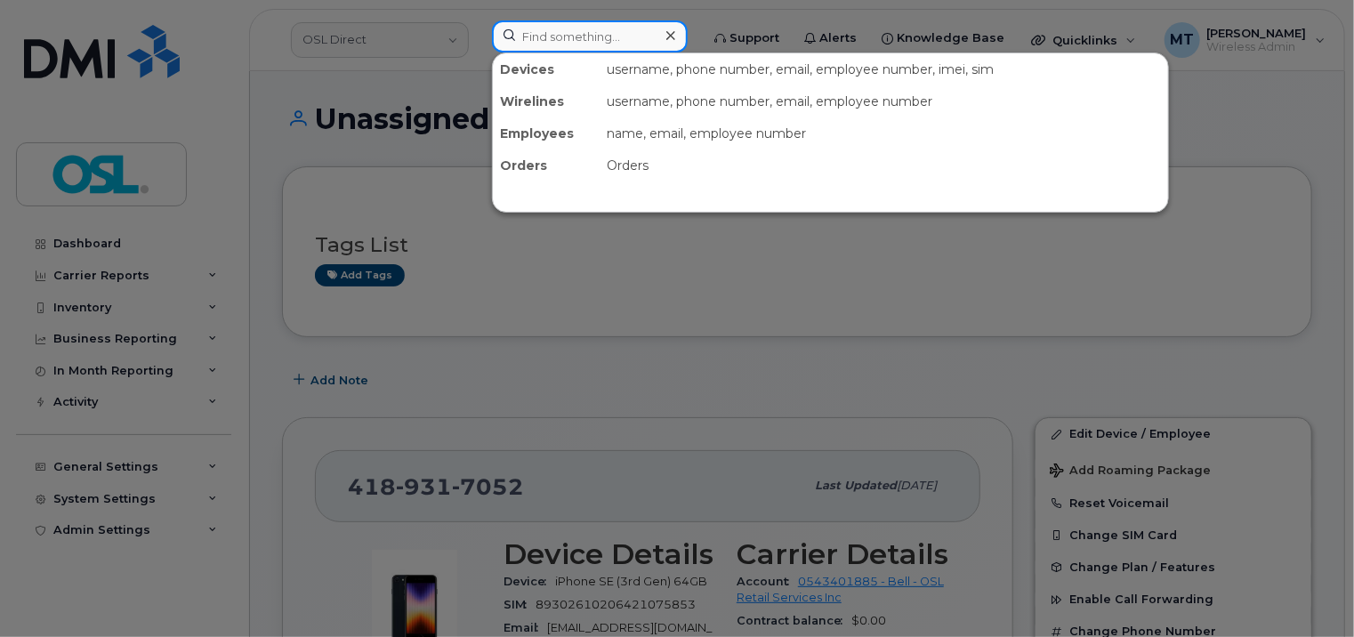
paste input "Guy Verret"
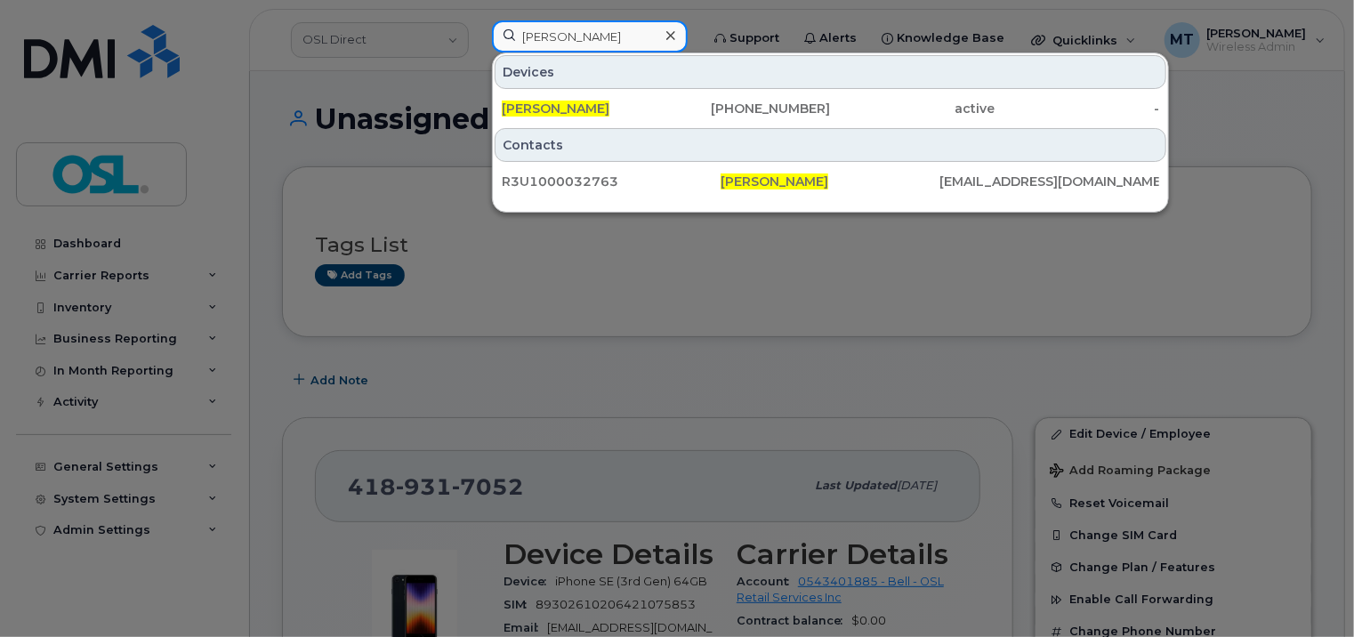
paste input "[PERSON_NAME]"
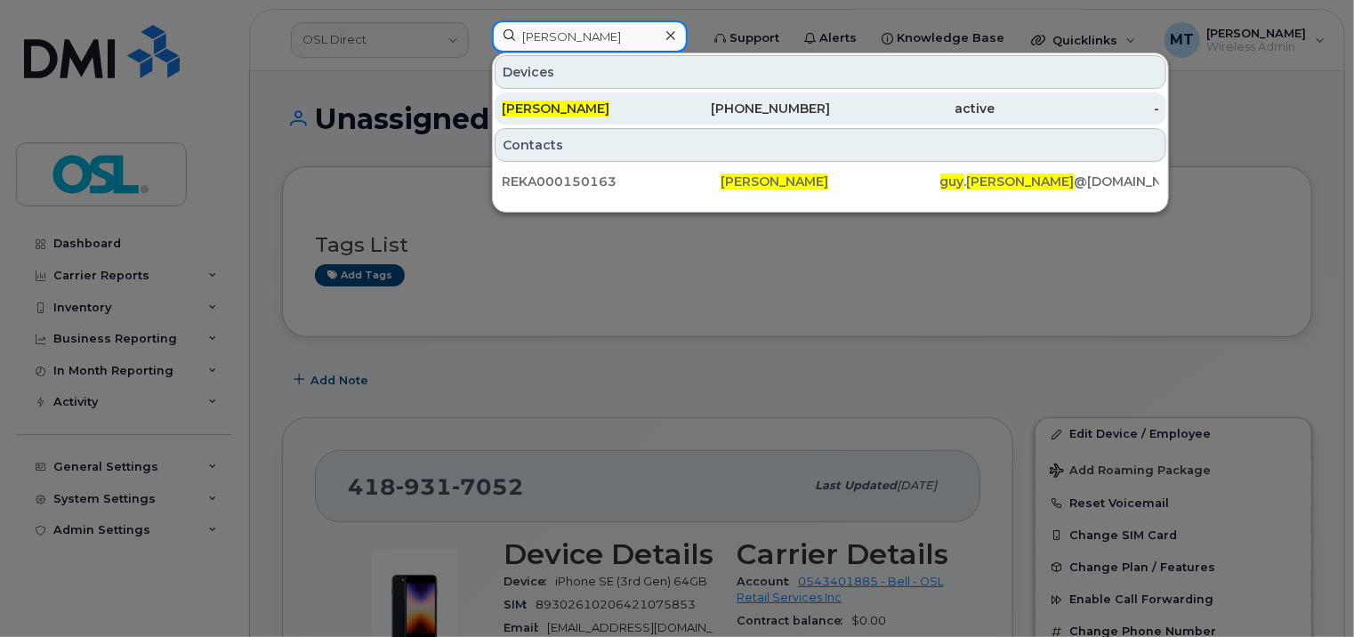
type input "Guy Verret"
click at [649, 101] on div "Guy Verret" at bounding box center [584, 109] width 165 height 18
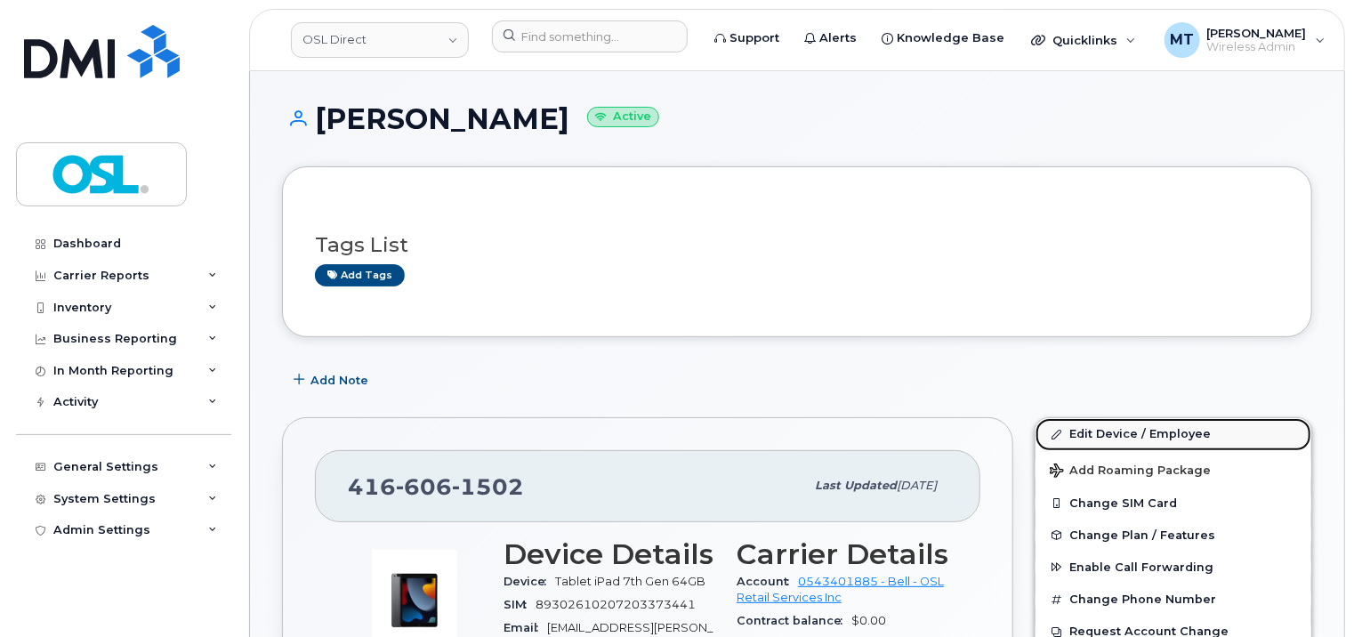
click at [1141, 435] on link "Edit Device / Employee" at bounding box center [1174, 434] width 276 height 32
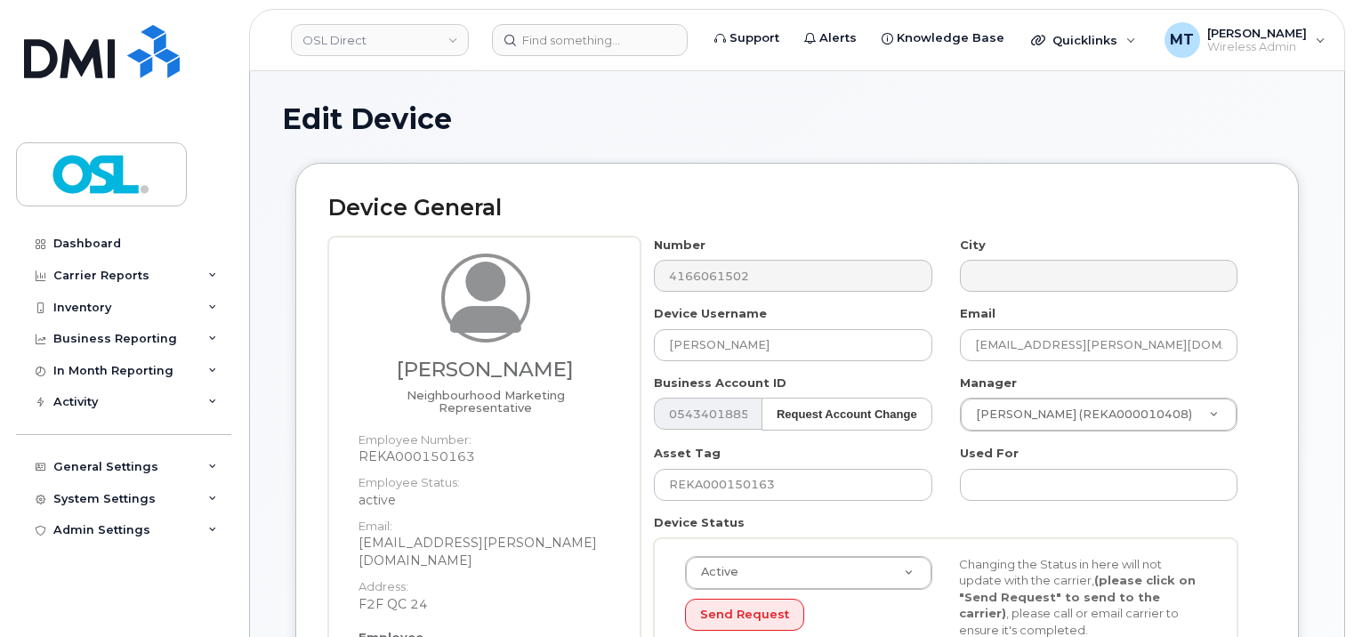
scroll to position [356, 0]
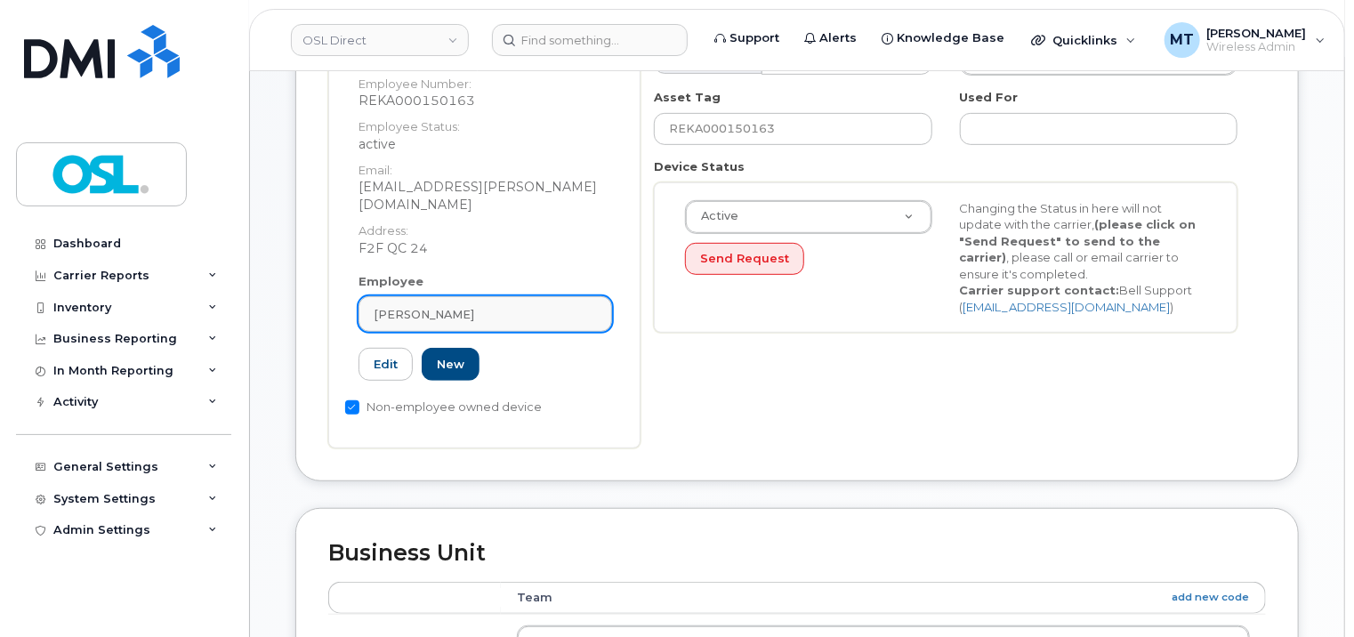
click at [473, 306] on div "[PERSON_NAME]" at bounding box center [485, 314] width 223 height 17
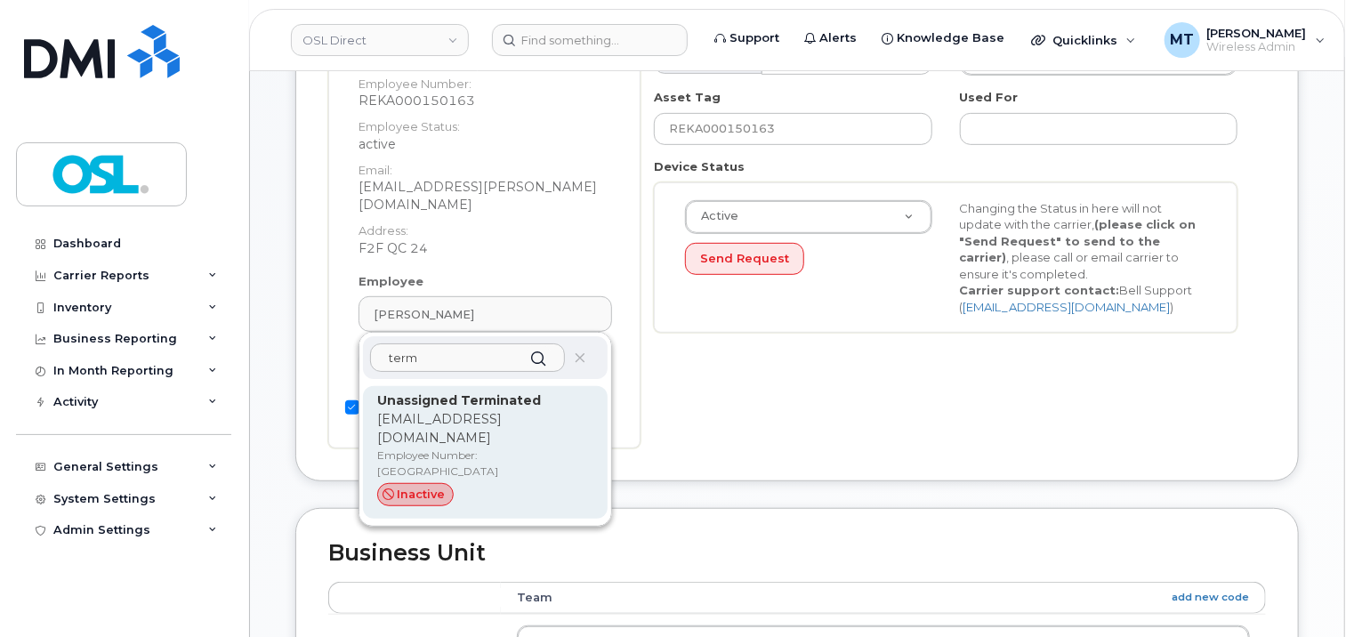
type input "term"
click at [477, 410] on p "[EMAIL_ADDRESS][DOMAIN_NAME]" at bounding box center [485, 428] width 216 height 37
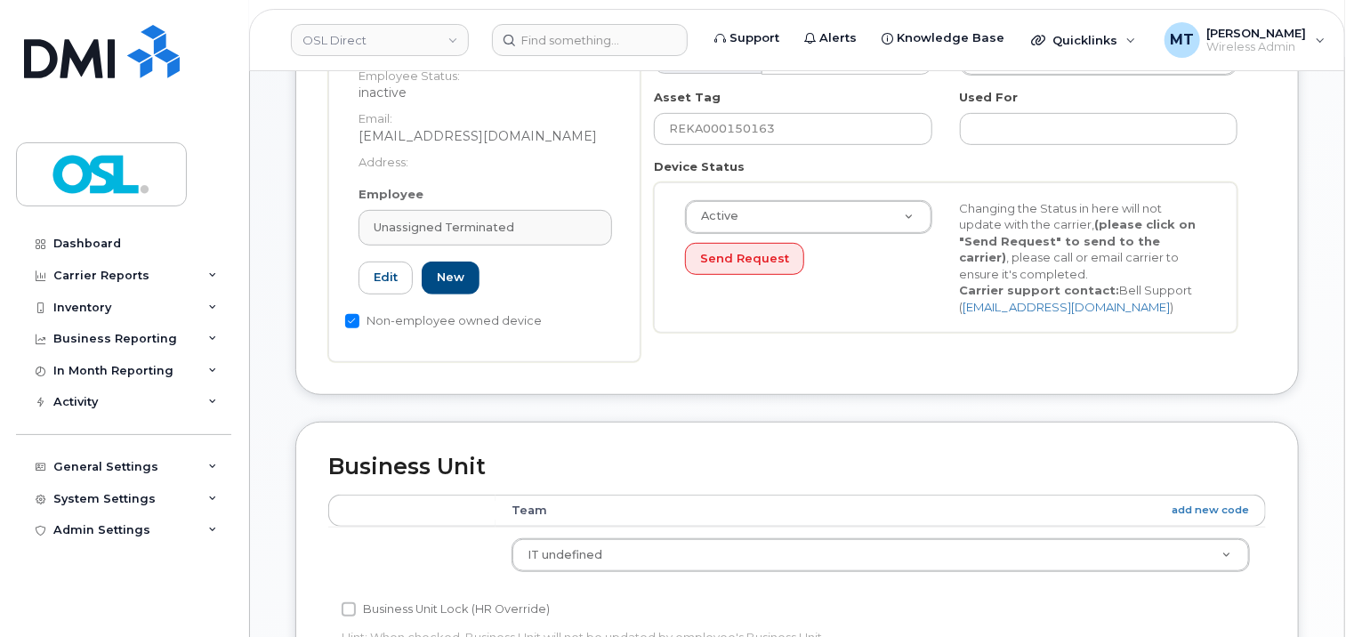
type input "UT"
type input "Unassigned Terminated"
type input "[EMAIL_ADDRESS][DOMAIN_NAME]"
type input "4117510"
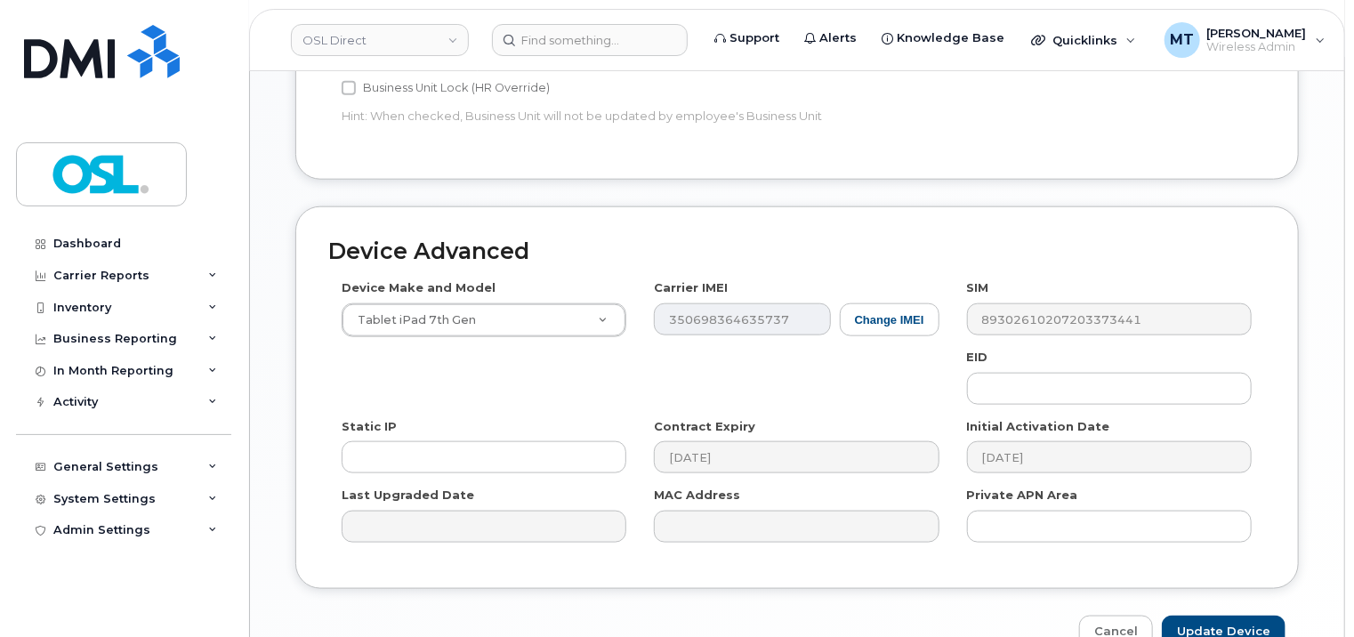
scroll to position [890, 0]
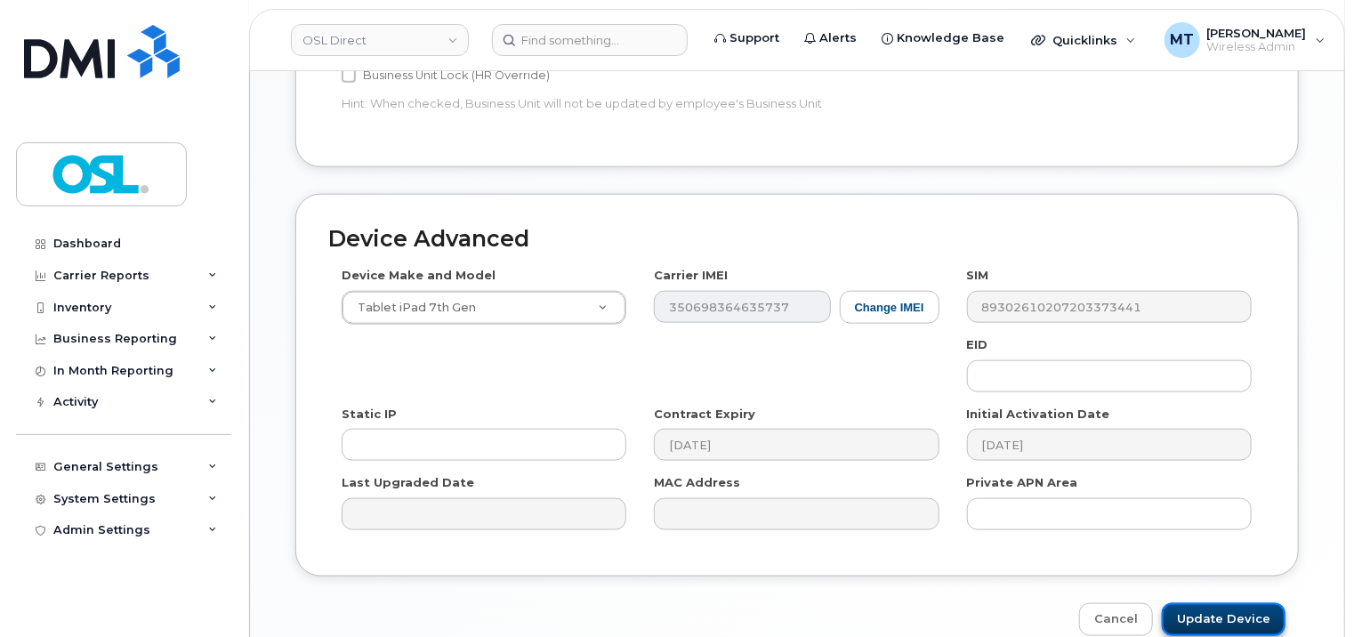
click at [1225, 609] on input "Update Device" at bounding box center [1224, 619] width 124 height 33
type input "Saving..."
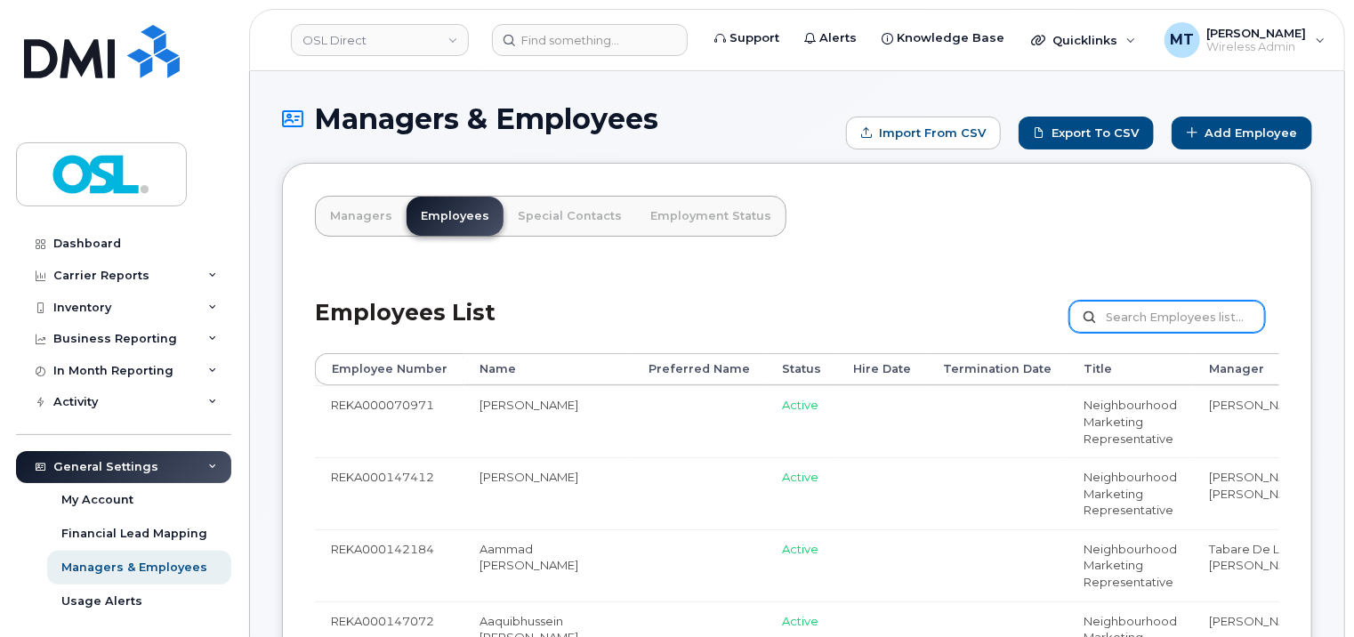
click at [1164, 319] on input "text" at bounding box center [1167, 317] width 196 height 32
paste input "REKA000150163"
type input "REKA000150163"
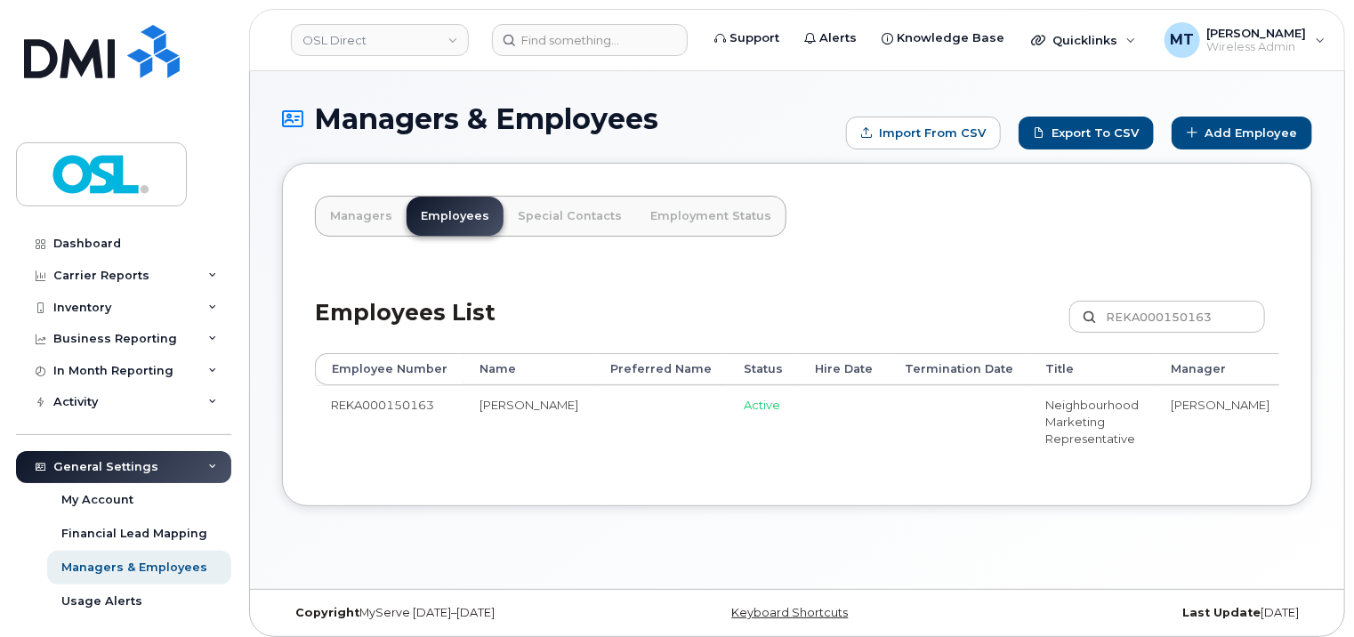
drag, startPoint x: 1036, startPoint y: 471, endPoint x: 1223, endPoint y: 469, distance: 187.7
click at [1223, 469] on div "Employee Number Name Preferred Name Status Hire Date Termination Date Title Man…" at bounding box center [797, 413] width 964 height 120
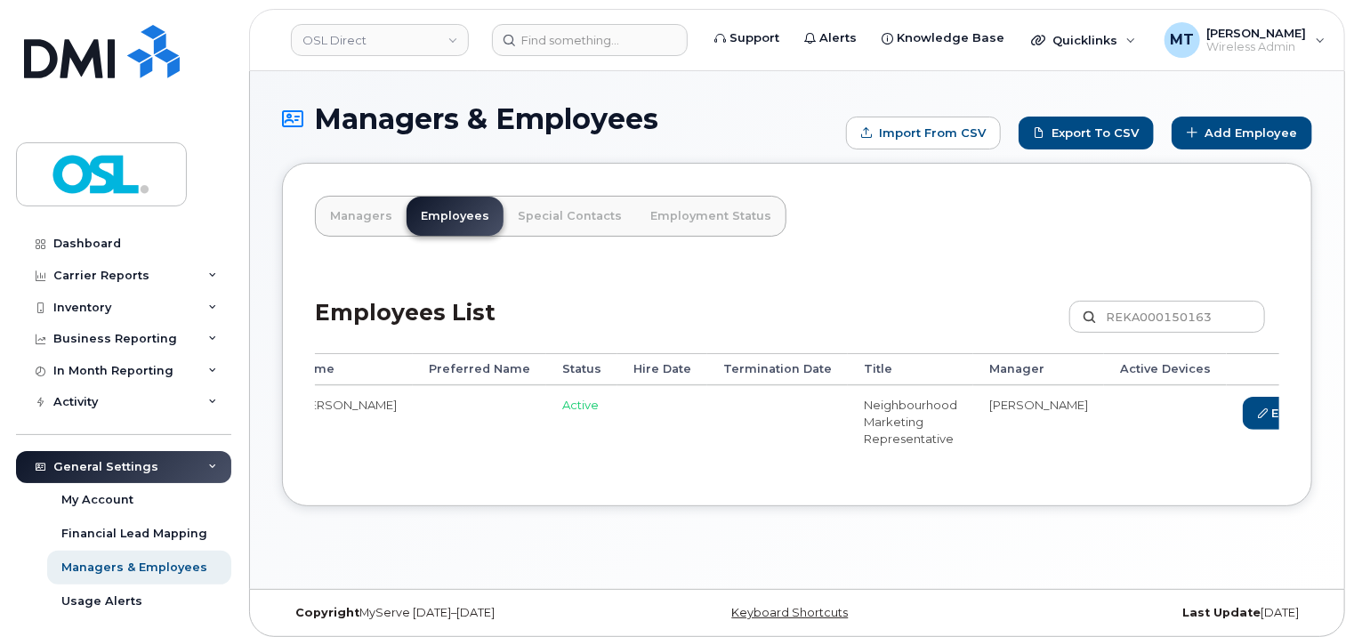
scroll to position [0, 182]
click at [1317, 409] on link "Delete" at bounding box center [1359, 413] width 85 height 33
